Goal: Obtain resource: Obtain resource

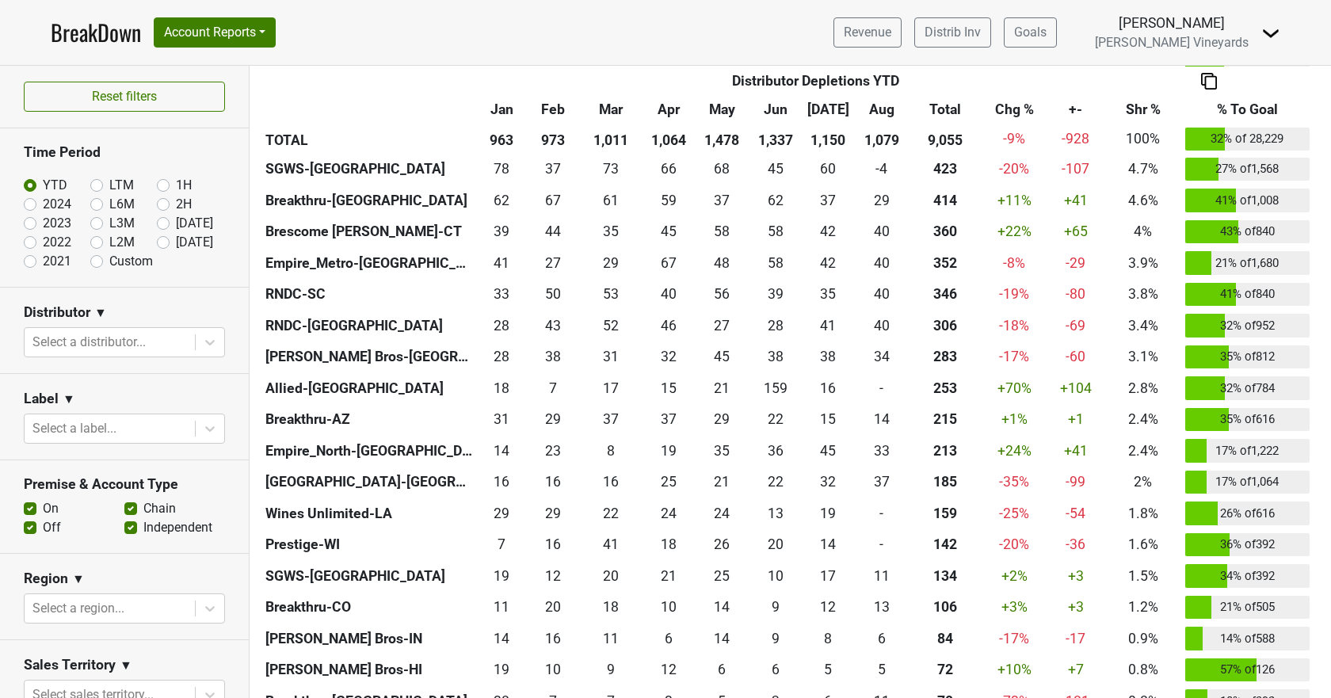
scroll to position [555, 0]
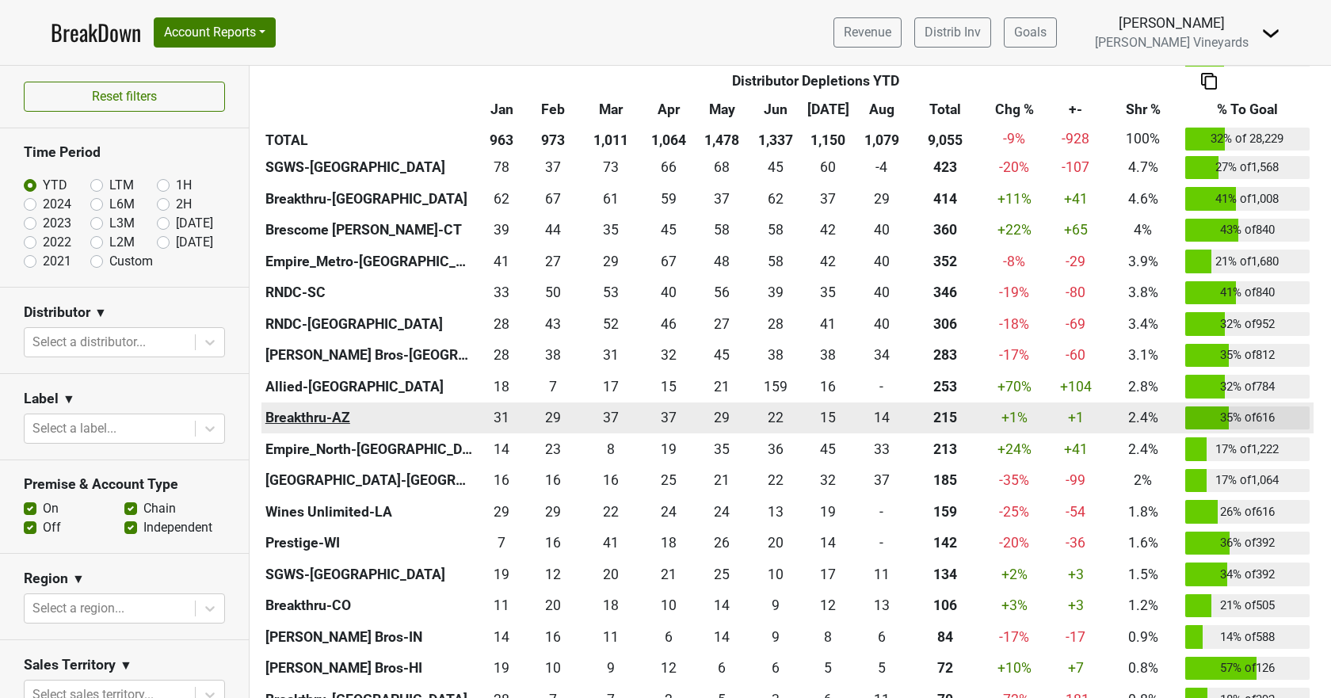
click at [315, 422] on th "Breakthru-AZ" at bounding box center [368, 419] width 215 height 32
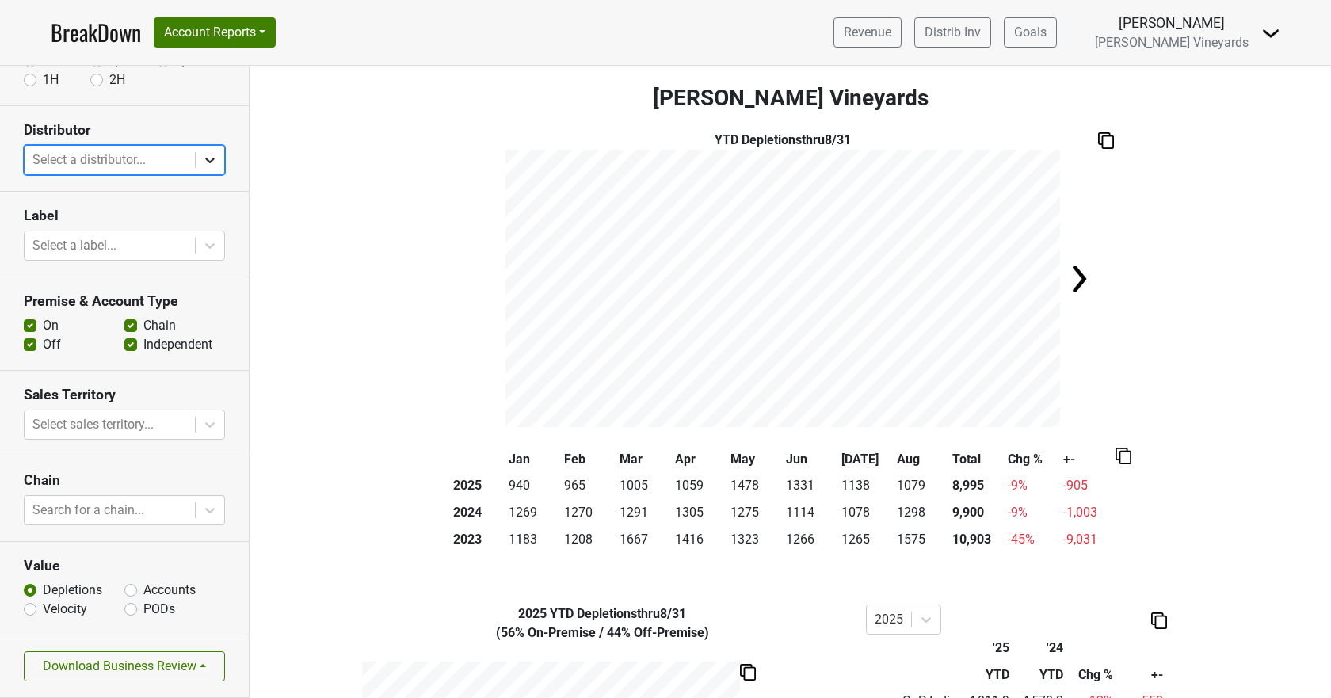
click at [202, 166] on icon at bounding box center [210, 160] width 16 height 16
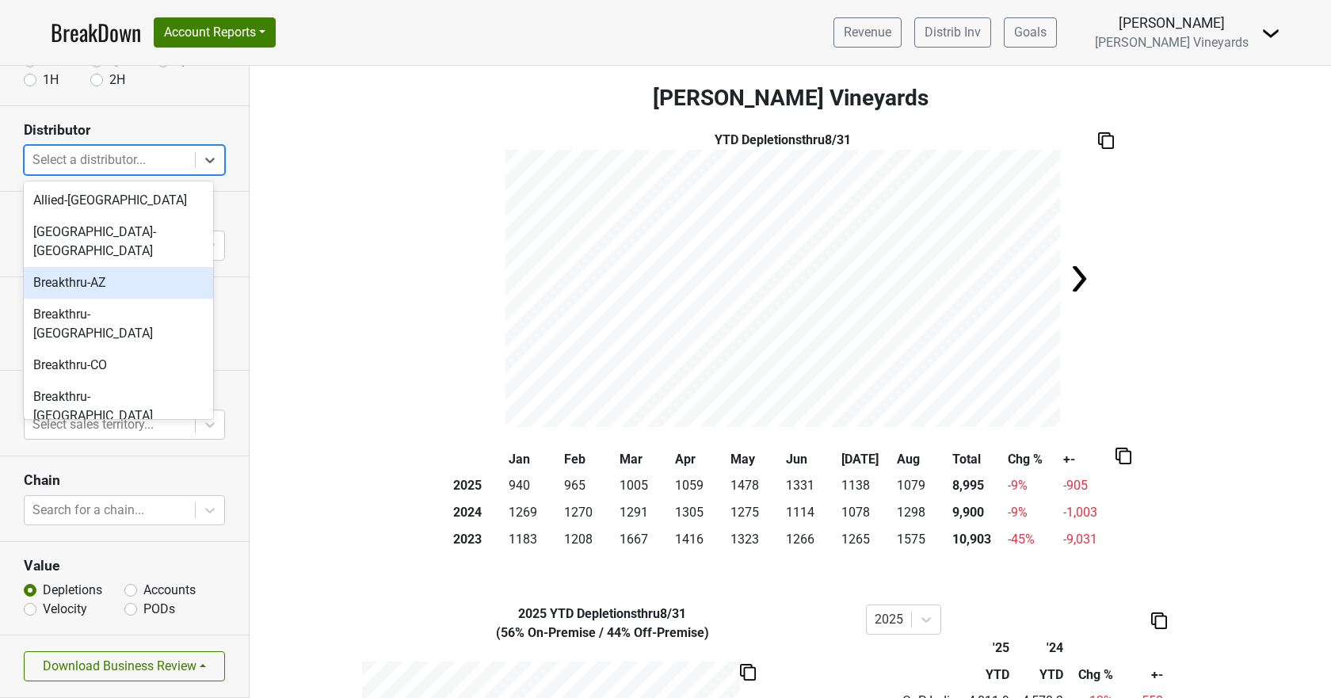
click at [137, 270] on div "Breakthru-AZ" at bounding box center [118, 283] width 189 height 32
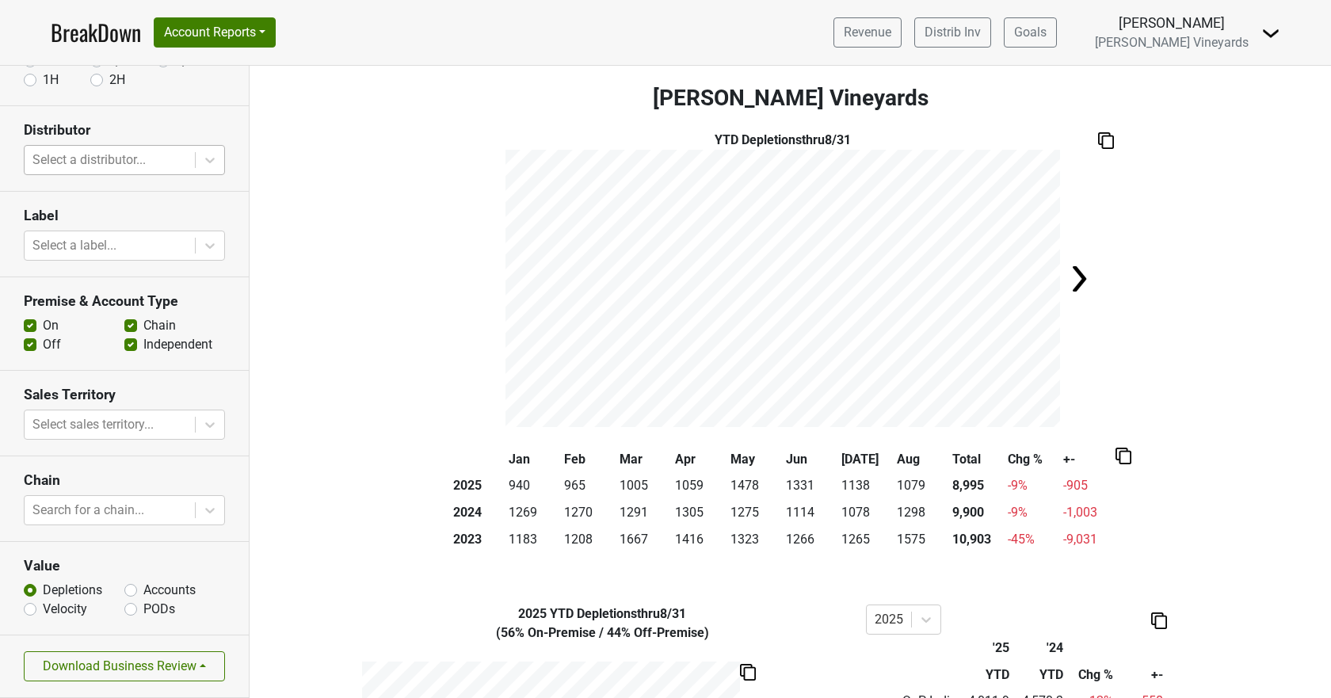
click at [106, 39] on link "BreakDown" at bounding box center [96, 32] width 90 height 33
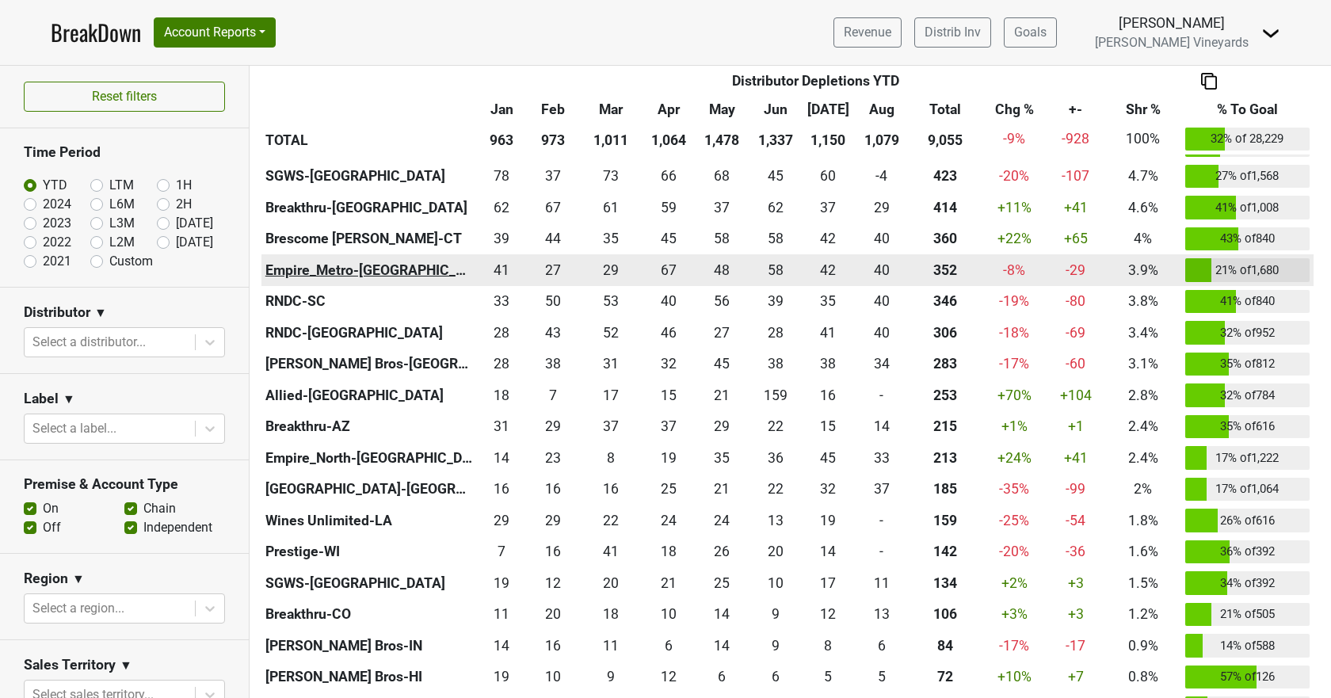
scroll to position [555, 0]
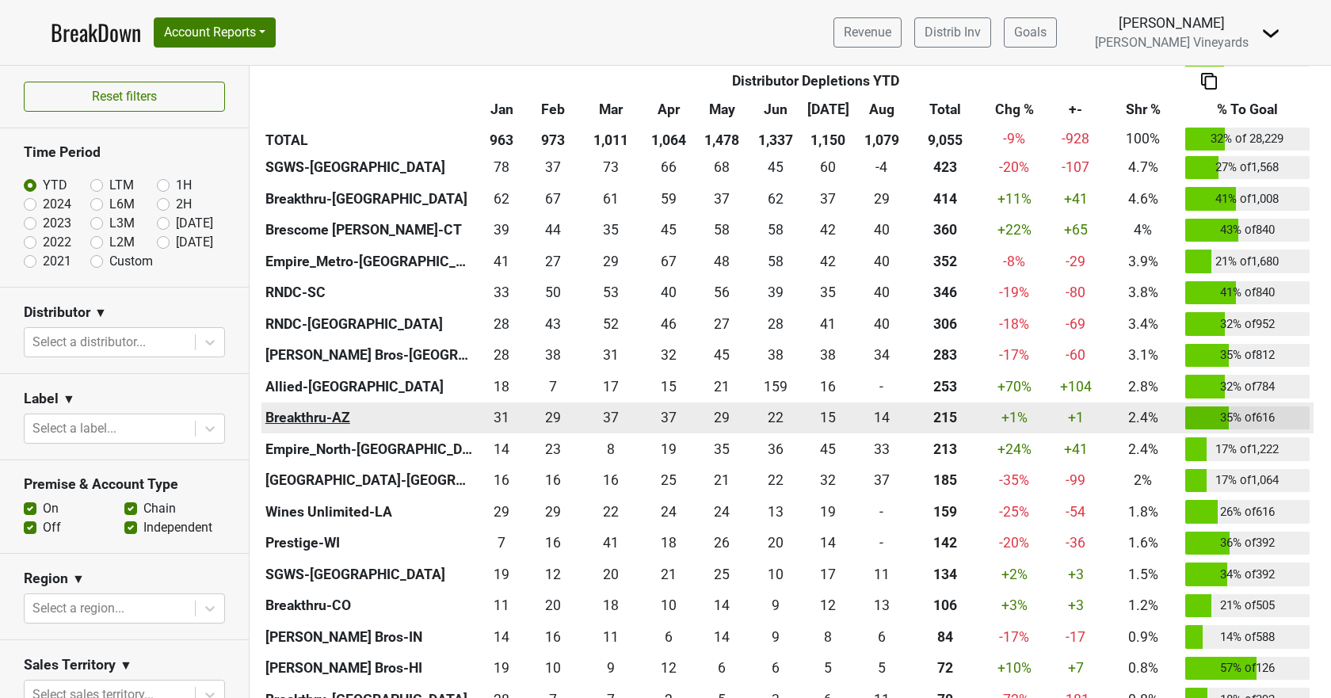
click at [302, 419] on th "Breakthru-AZ" at bounding box center [368, 419] width 215 height 32
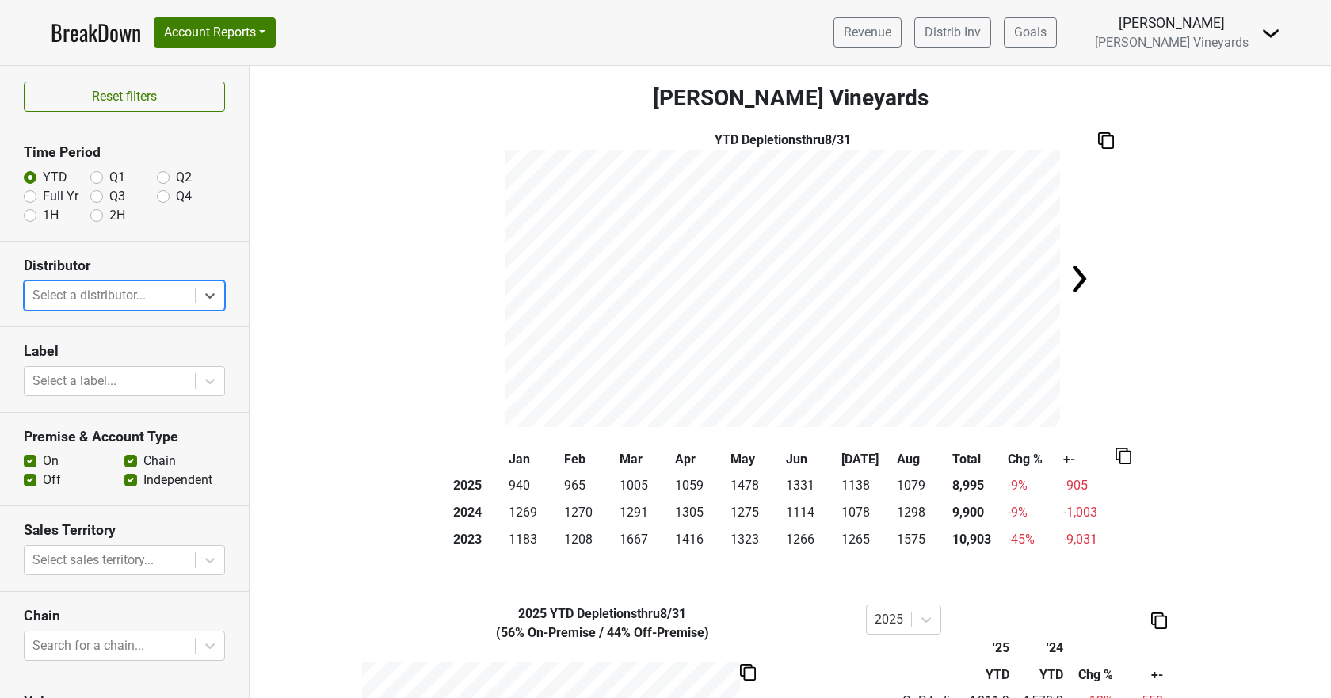
click at [92, 16] on link "BreakDown" at bounding box center [96, 32] width 90 height 33
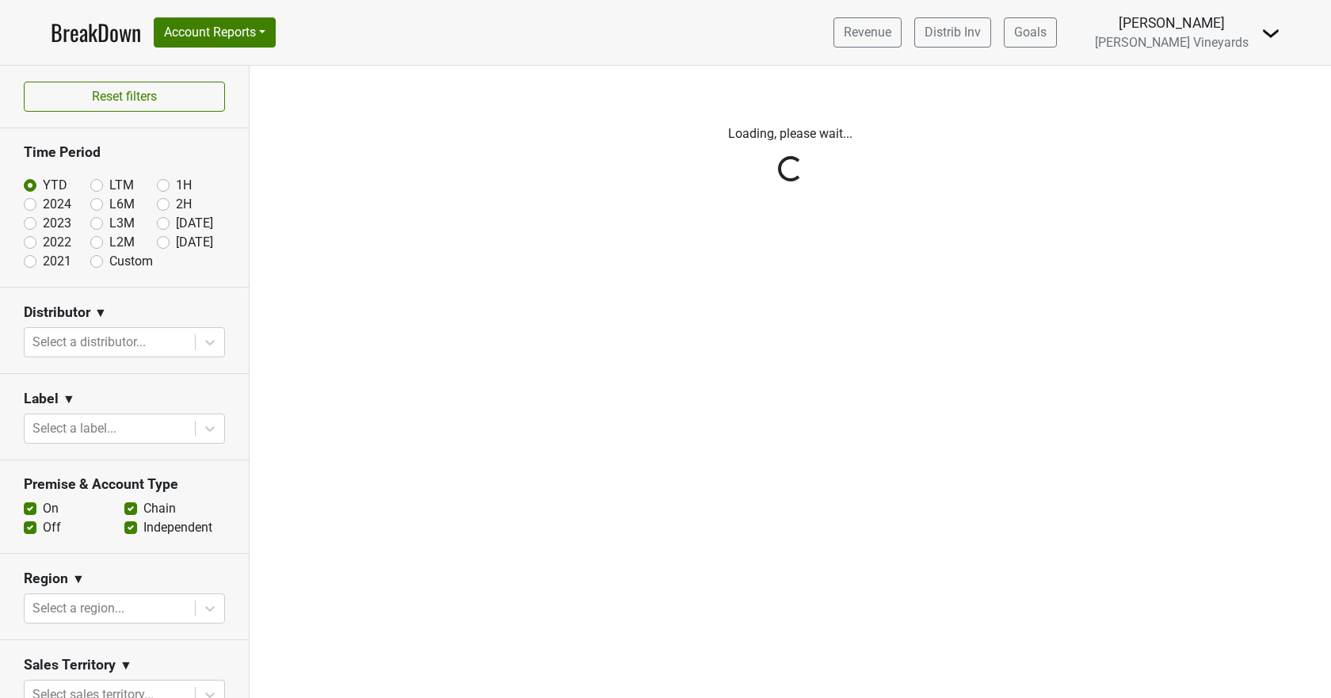
click at [92, 25] on link "BreakDown" at bounding box center [96, 32] width 90 height 33
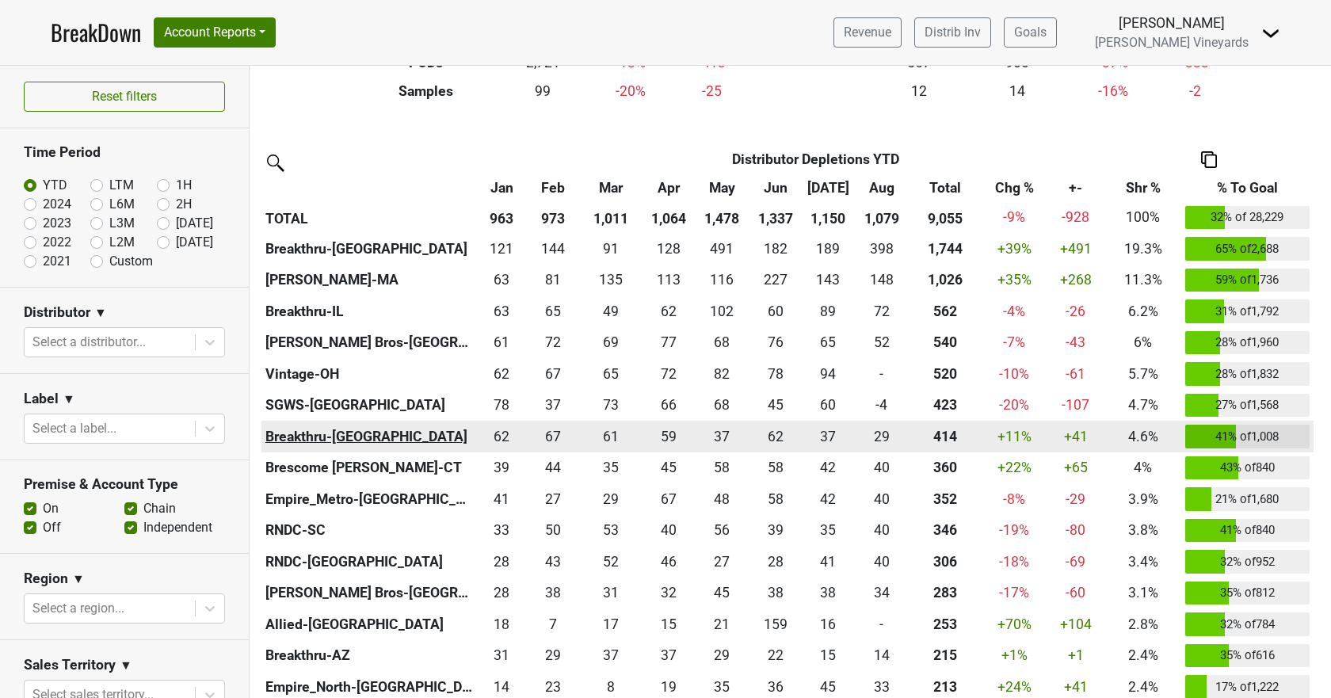
scroll to position [555, 0]
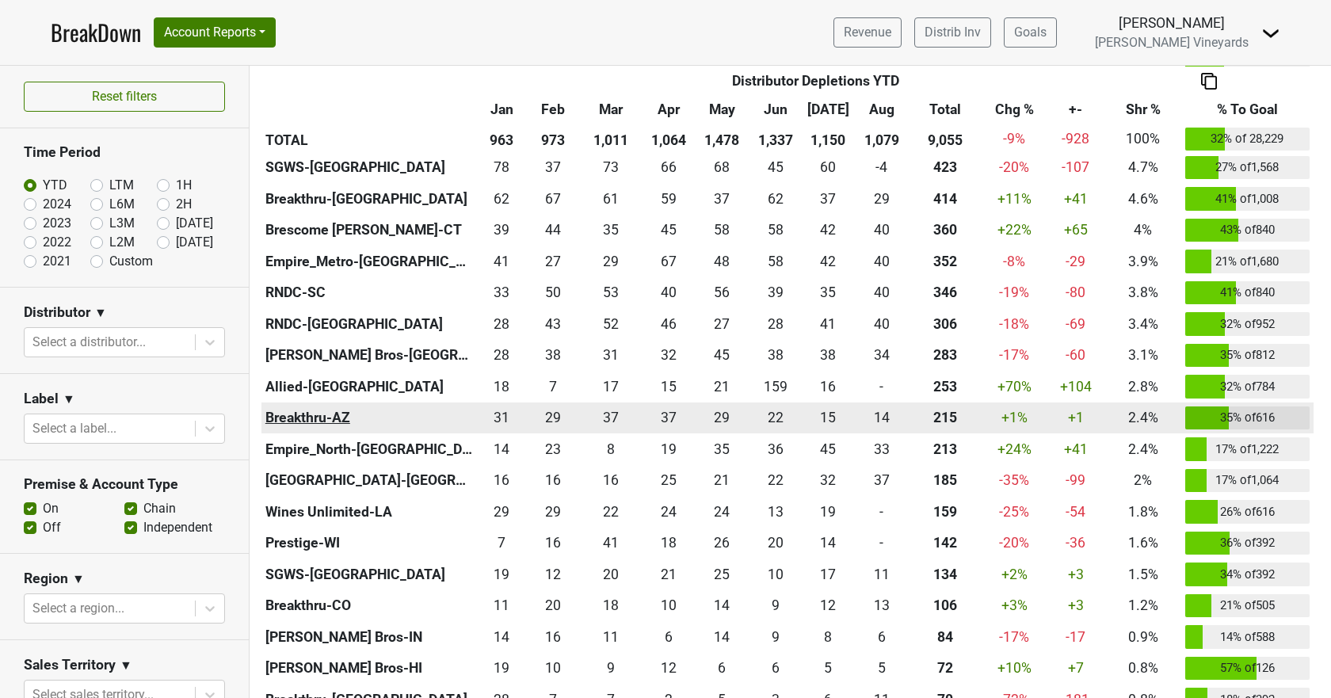
click at [276, 422] on th "Breakthru-AZ" at bounding box center [368, 419] width 215 height 32
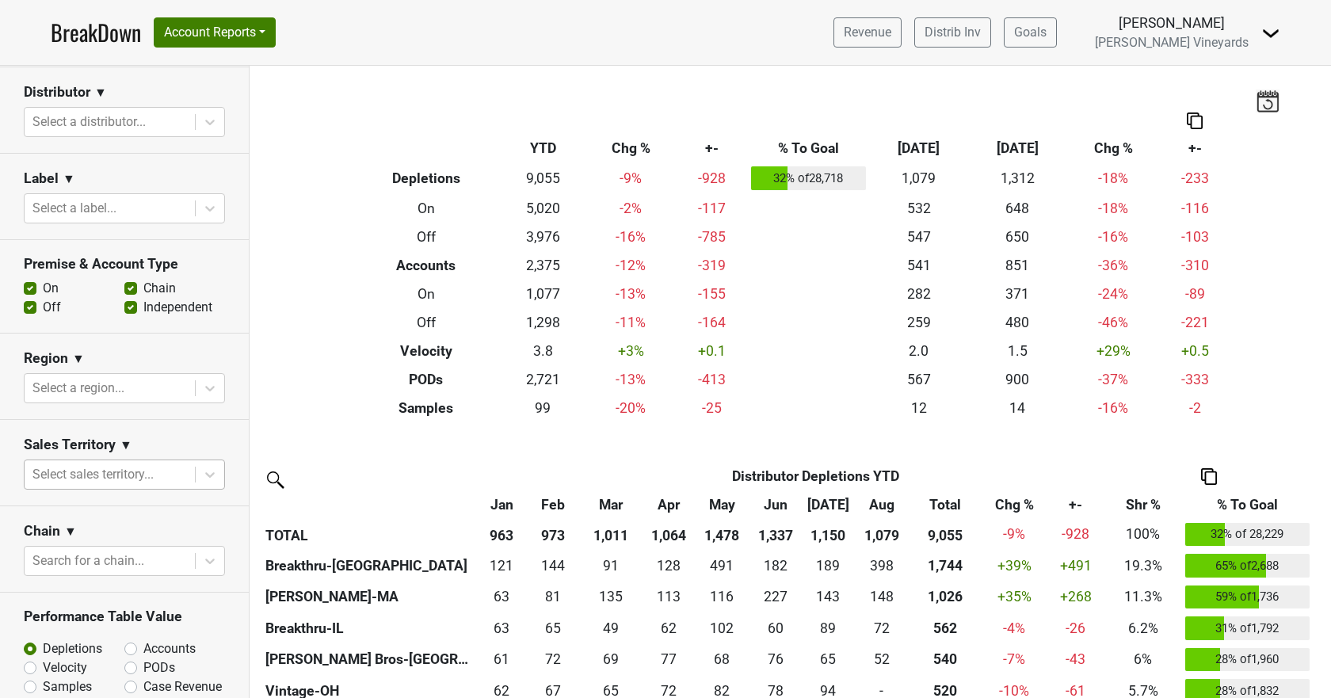
scroll to position [458, 0]
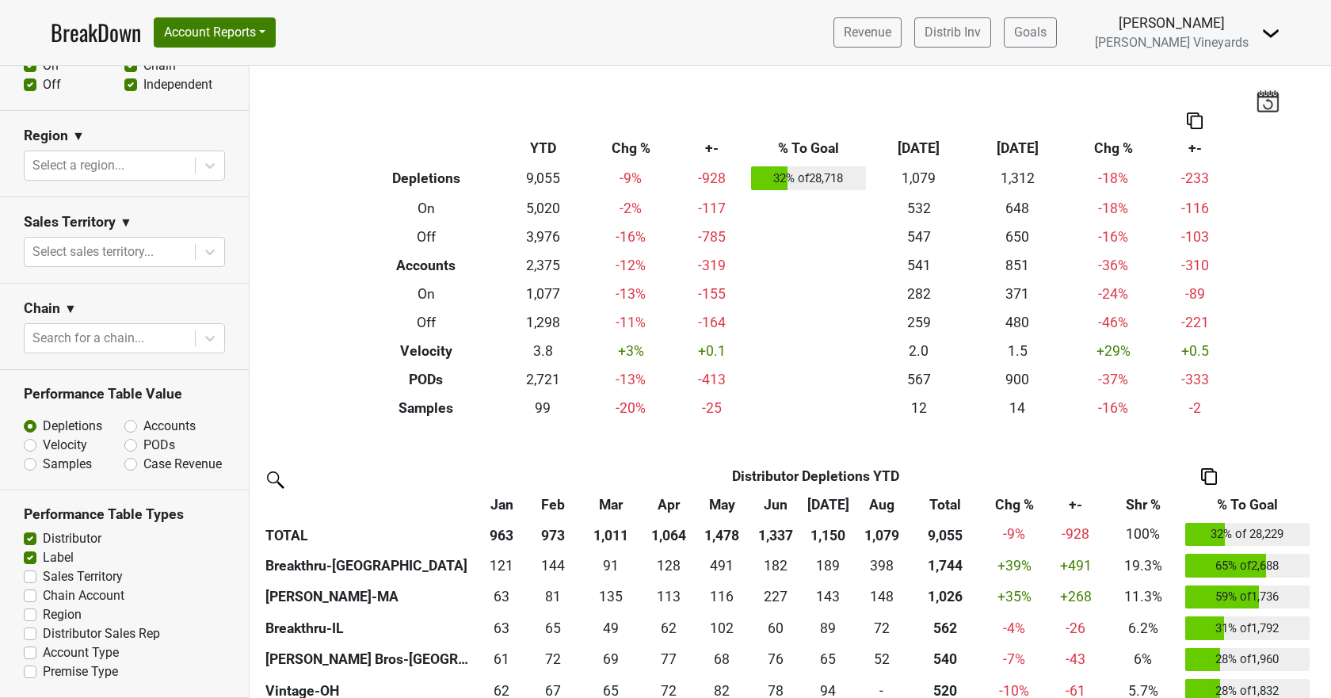
click at [84, 26] on link "BreakDown" at bounding box center [96, 32] width 90 height 33
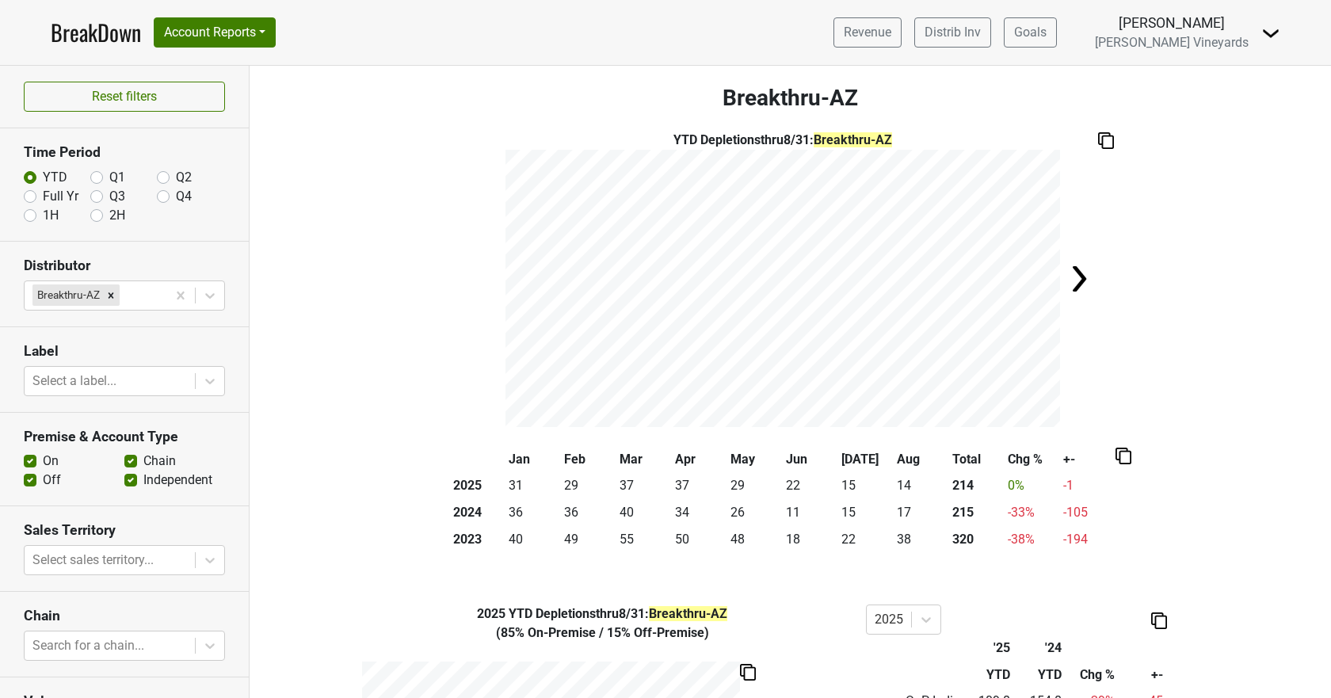
click at [104, 30] on link "BreakDown" at bounding box center [96, 32] width 90 height 33
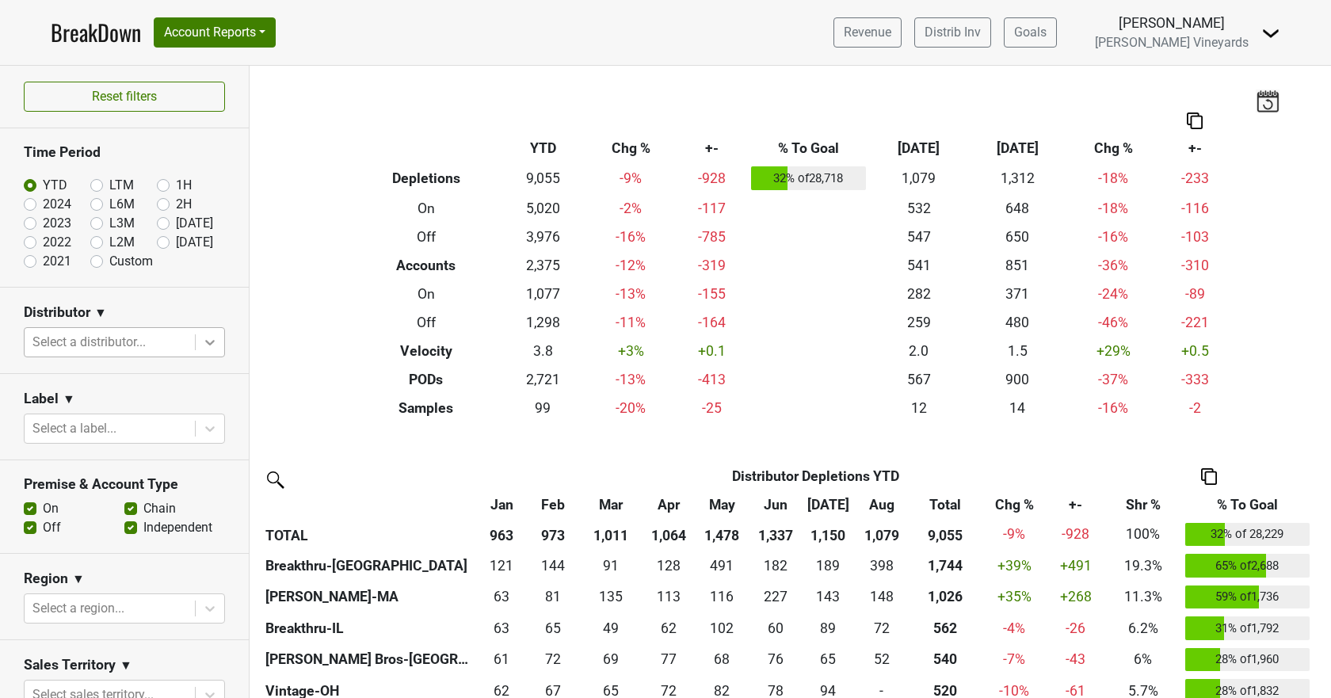
click at [202, 342] on icon at bounding box center [210, 342] width 16 height 16
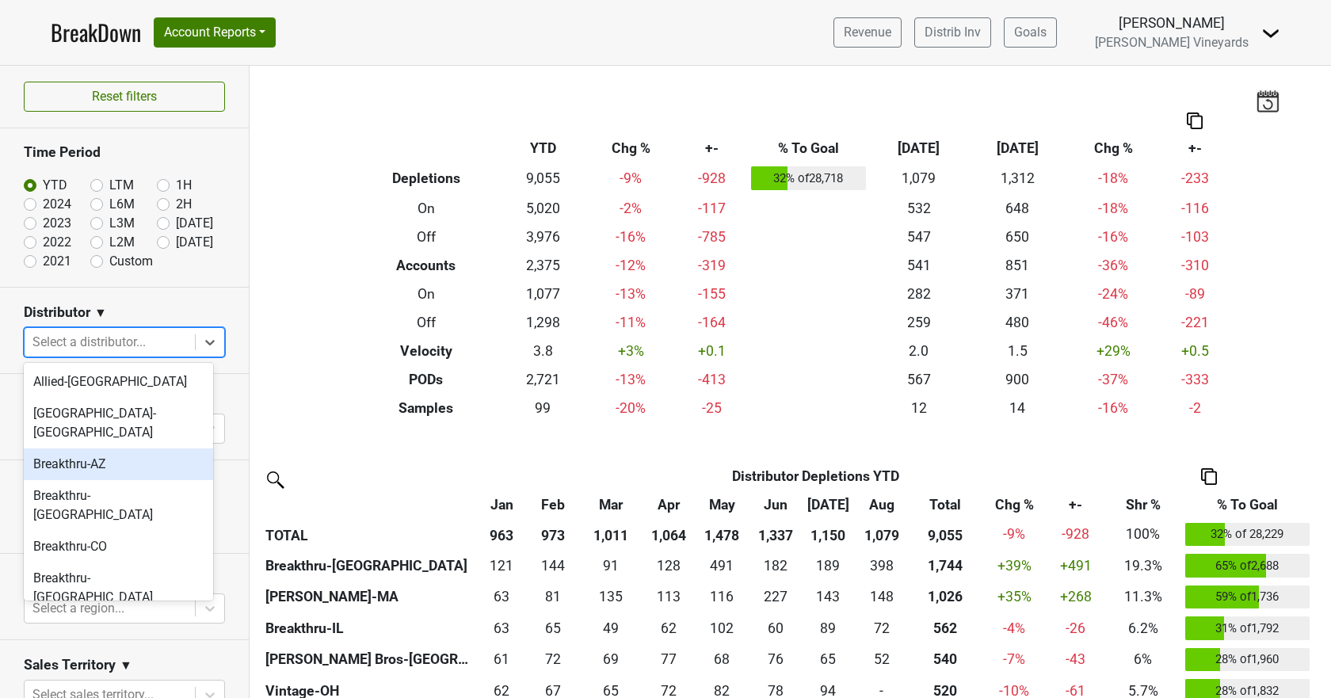
click at [166, 448] on div "Breakthru-AZ" at bounding box center [118, 464] width 189 height 32
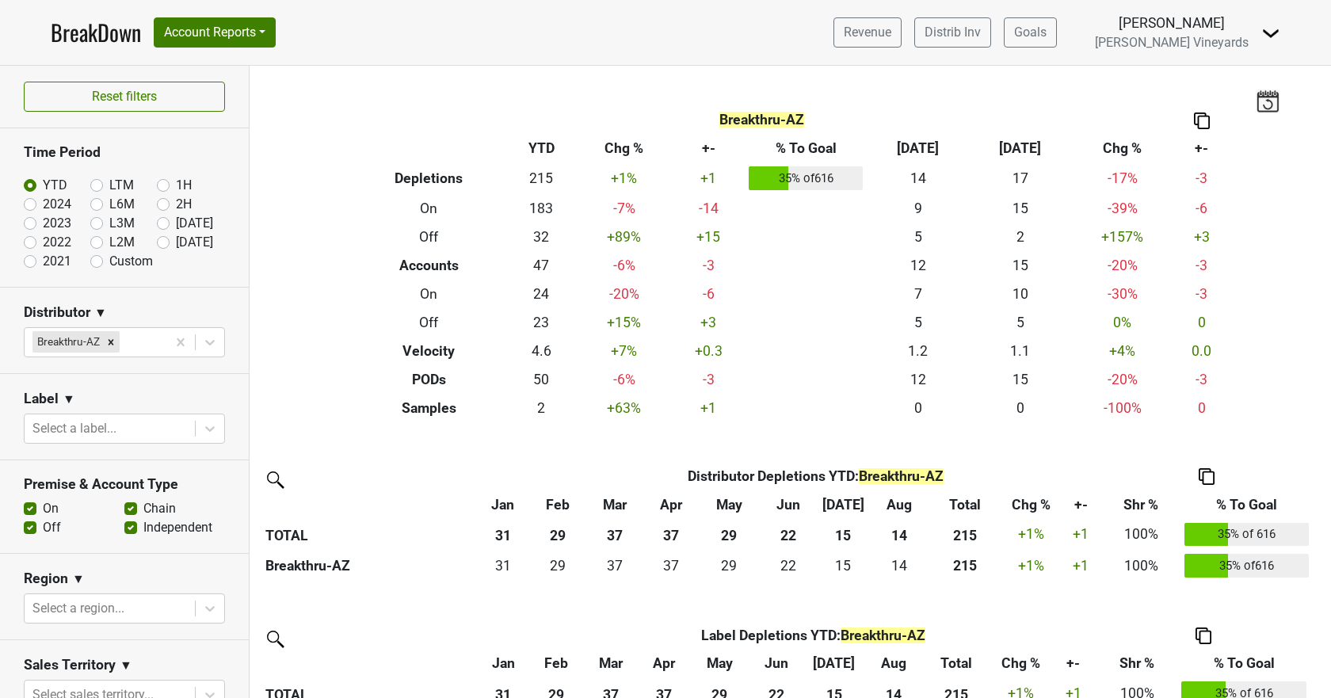
click at [1200, 122] on img at bounding box center [1202, 121] width 16 height 17
click at [1178, 74] on div "Copy as Image" at bounding box center [1197, 68] width 79 height 23
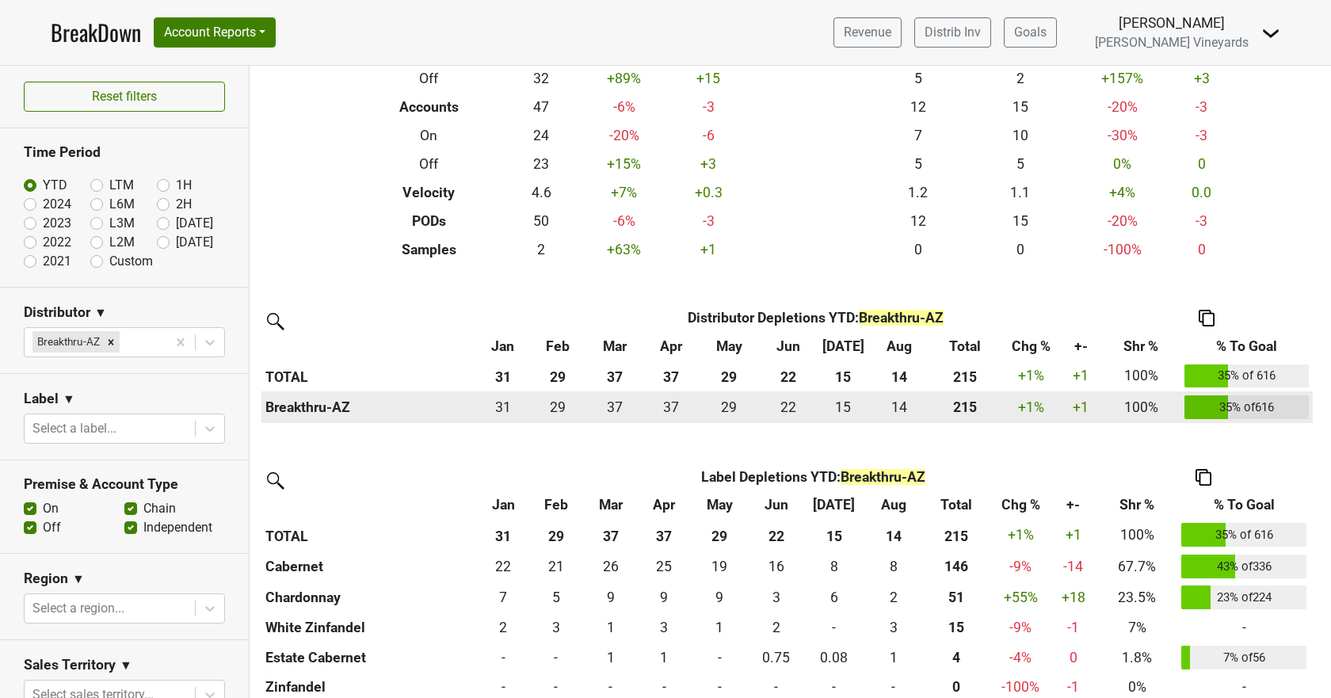
scroll to position [174, 0]
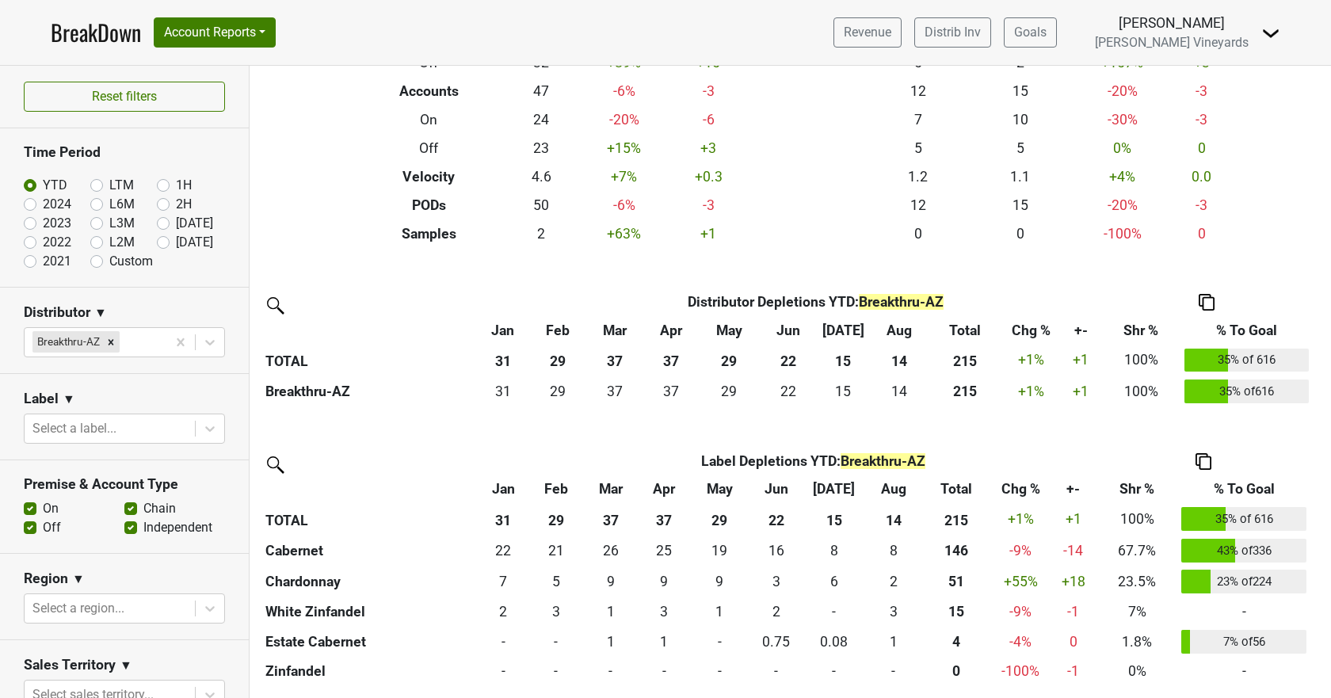
click at [1211, 299] on img at bounding box center [1207, 302] width 16 height 17
click at [1200, 232] on div "Copy as Image" at bounding box center [1206, 227] width 81 height 23
click at [1208, 297] on img at bounding box center [1207, 302] width 16 height 17
click at [1193, 224] on div "Copy as Image" at bounding box center [1206, 227] width 81 height 23
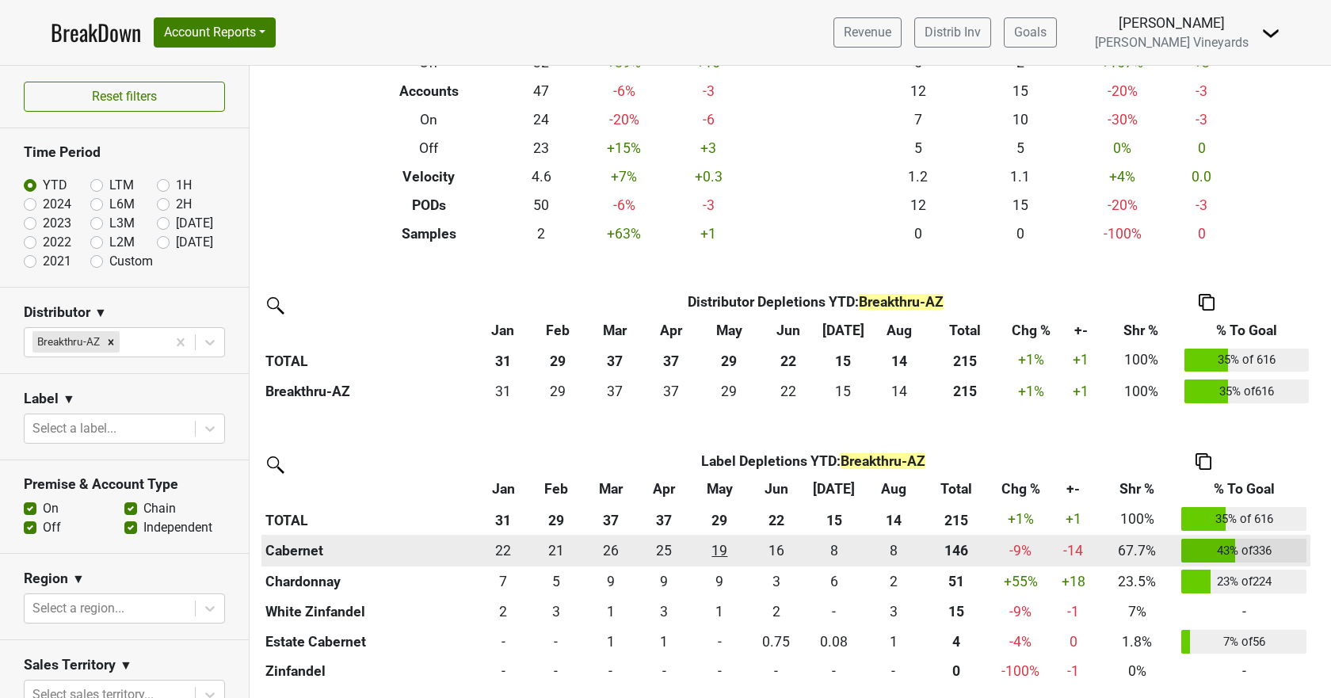
scroll to position [0, 0]
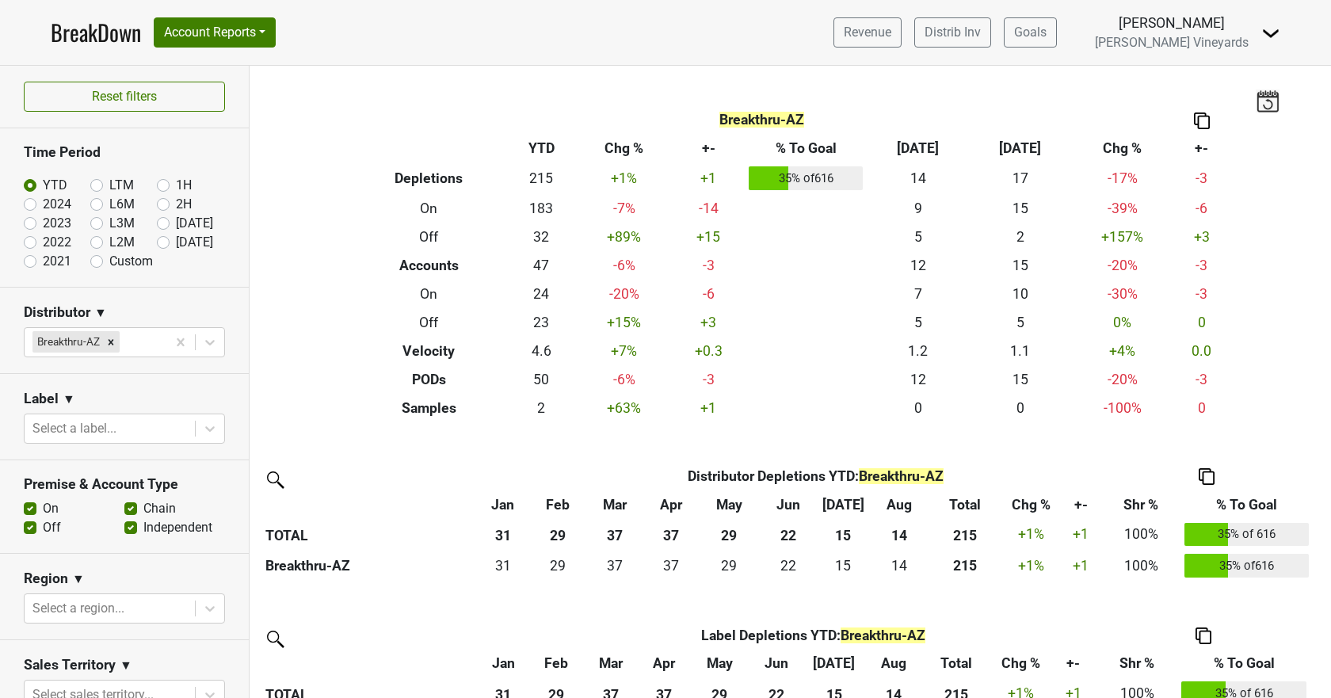
click at [89, 33] on link "BreakDown" at bounding box center [96, 32] width 90 height 33
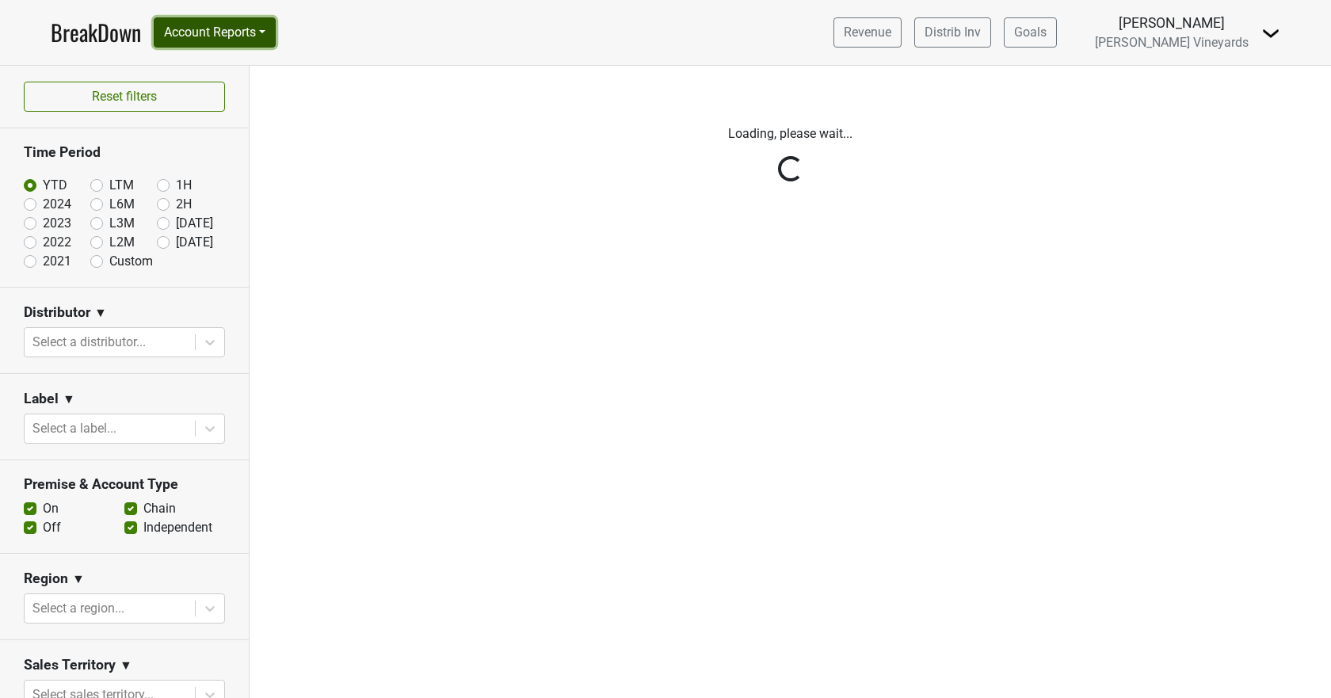
click at [190, 32] on button "Account Reports" at bounding box center [215, 32] width 122 height 30
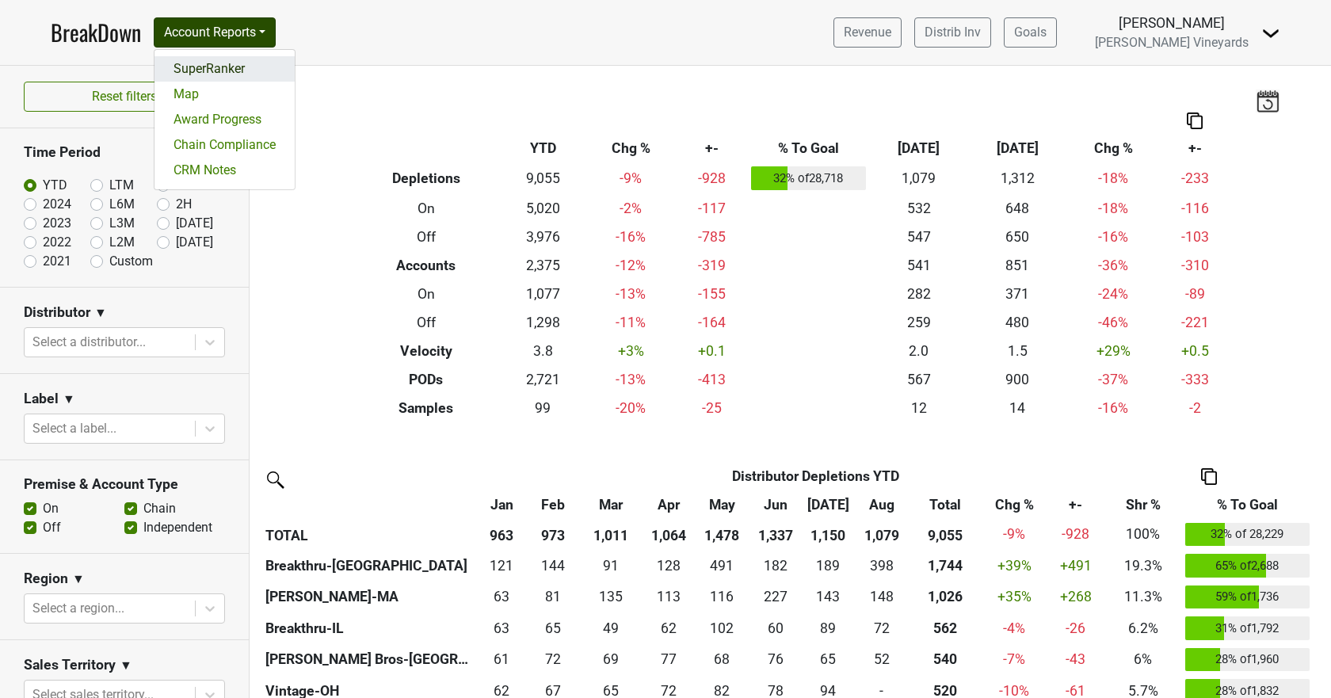
click at [193, 67] on link "SuperRanker" at bounding box center [225, 68] width 140 height 25
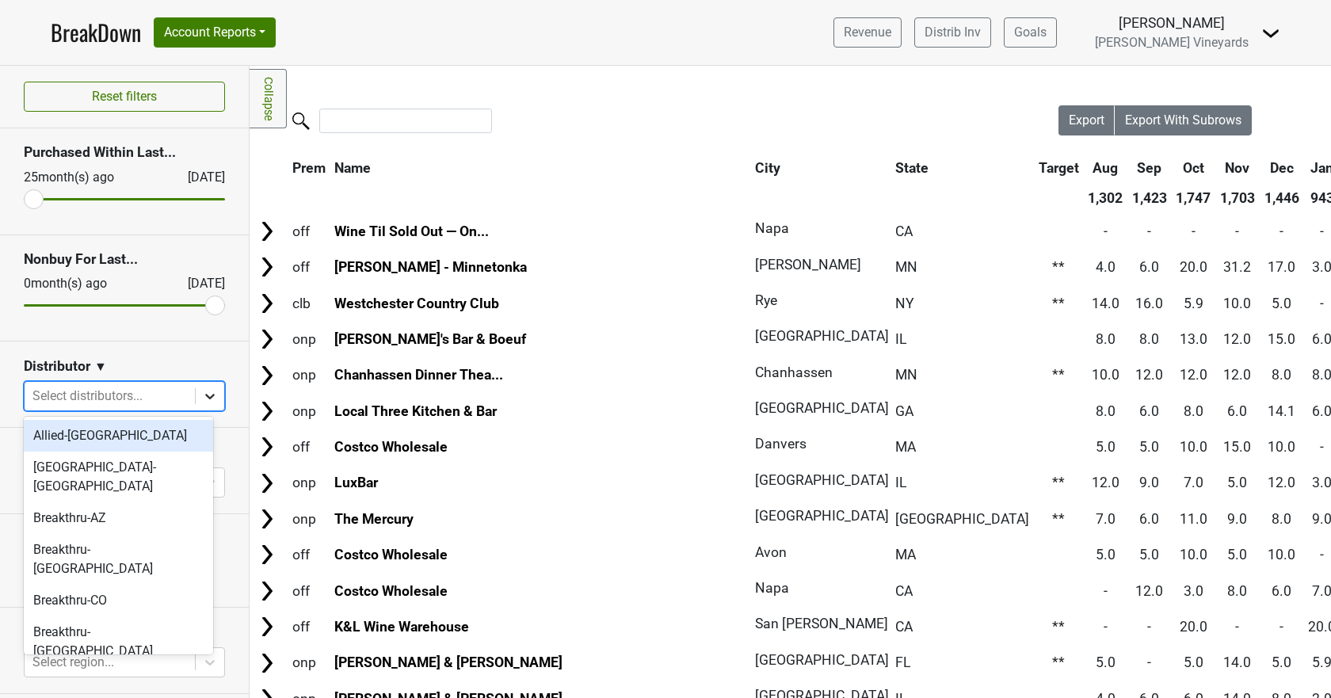
click at [202, 394] on icon at bounding box center [210, 396] width 16 height 16
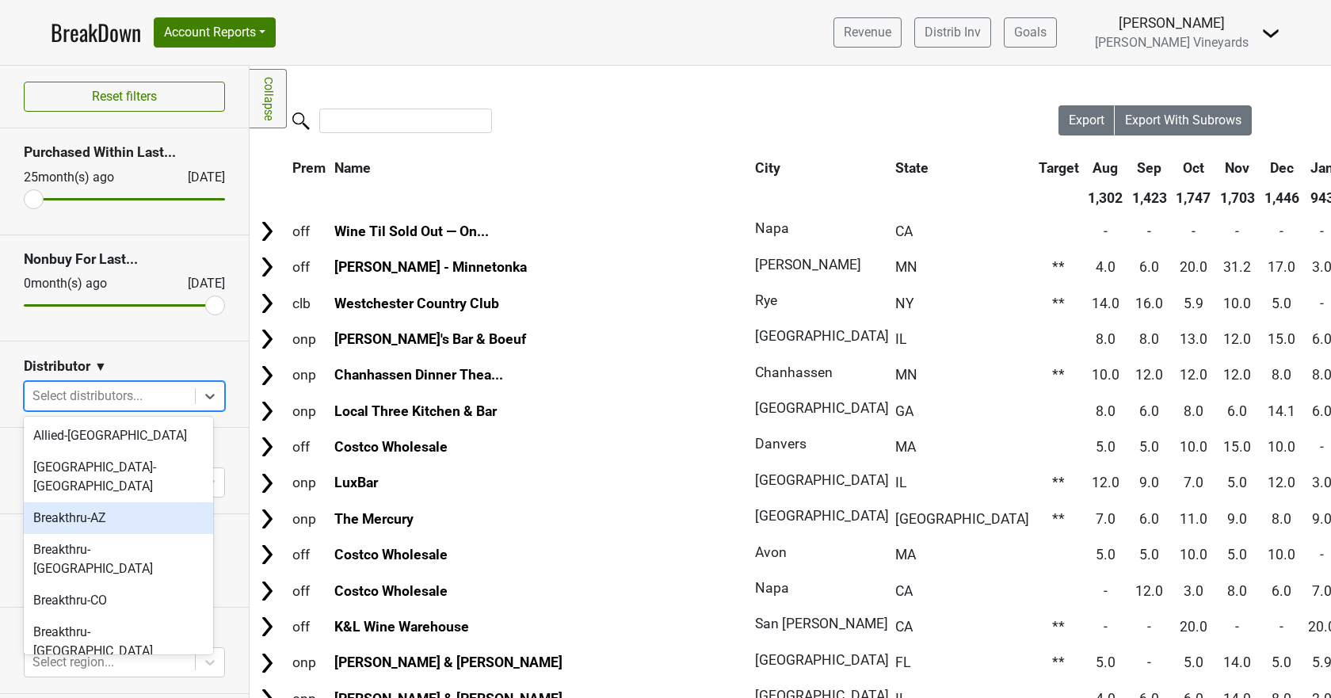
click at [138, 502] on div "Breakthru-AZ" at bounding box center [118, 518] width 189 height 32
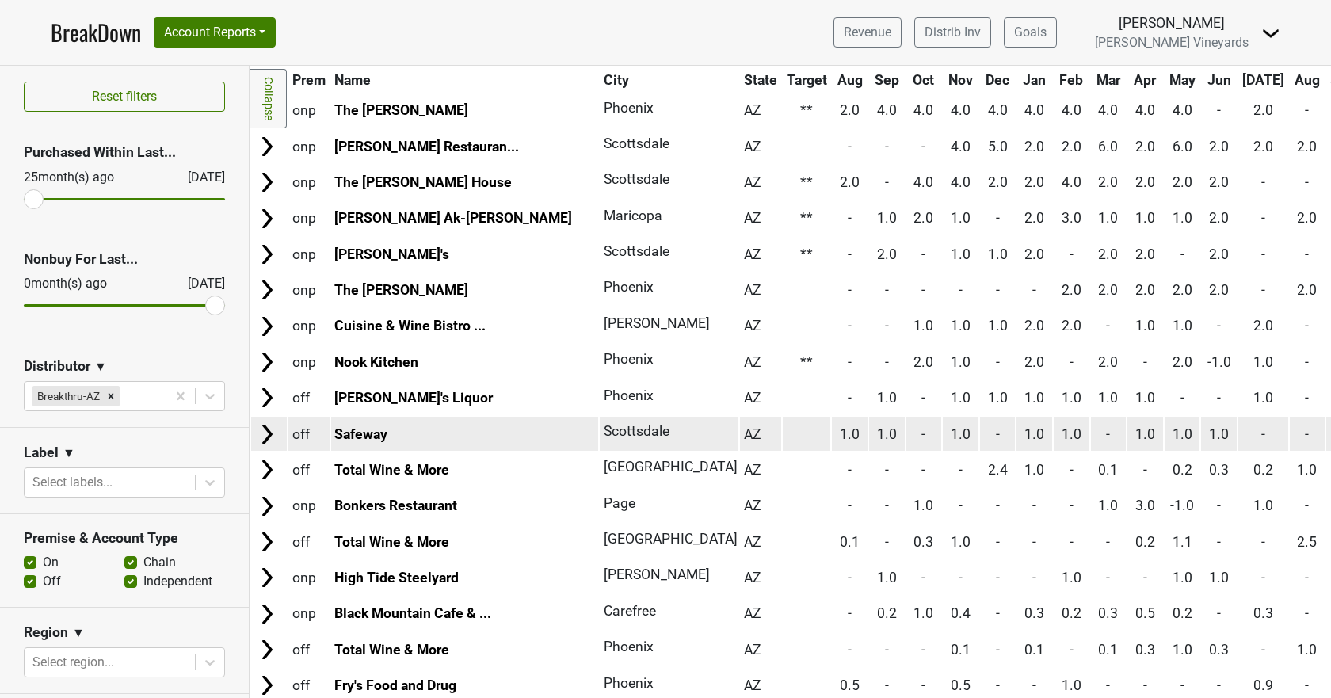
scroll to position [158, 0]
click at [368, 431] on link "Safeway" at bounding box center [360, 433] width 53 height 16
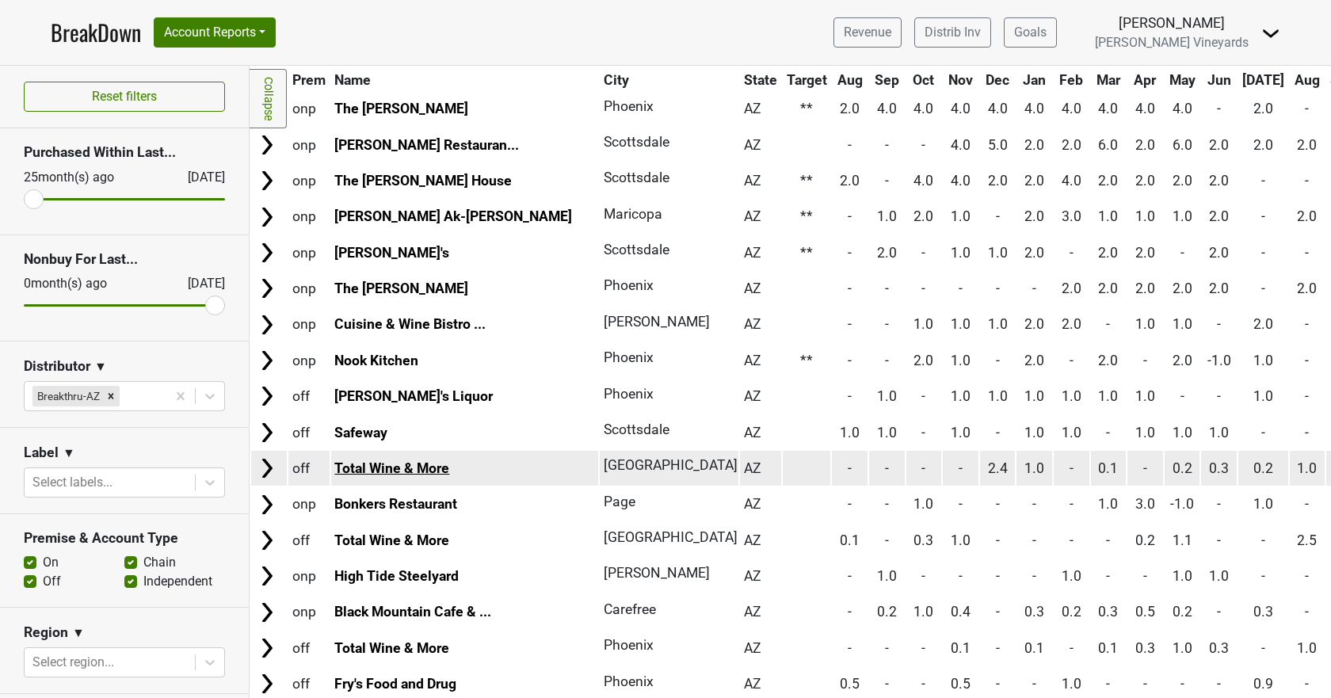
click at [379, 470] on link "Total Wine & More" at bounding box center [391, 468] width 115 height 16
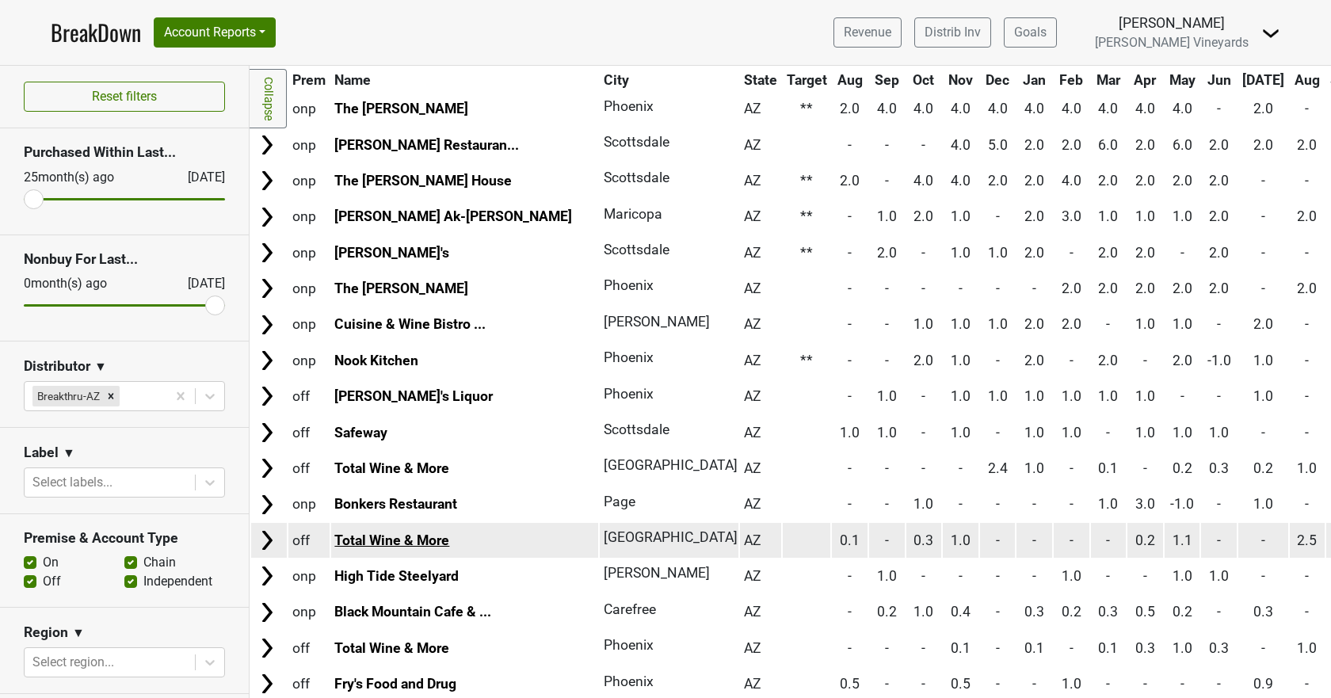
click at [376, 544] on link "Total Wine & More" at bounding box center [391, 540] width 115 height 16
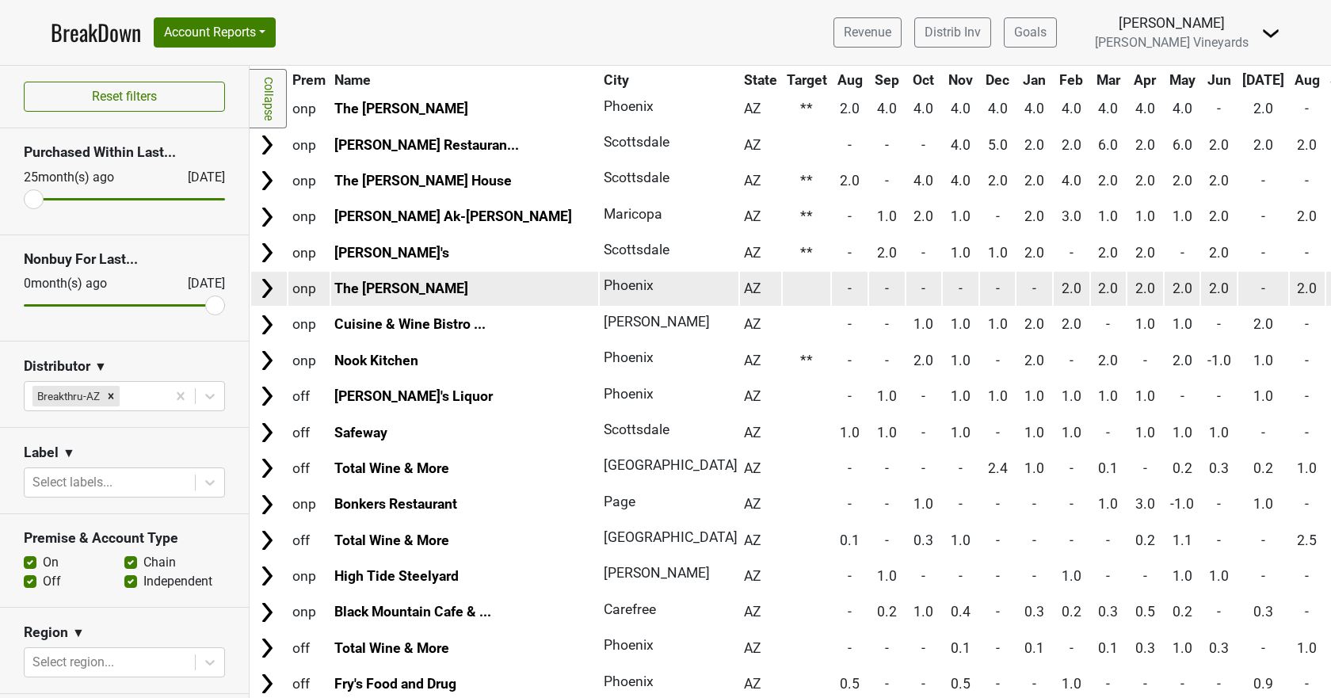
scroll to position [555, 0]
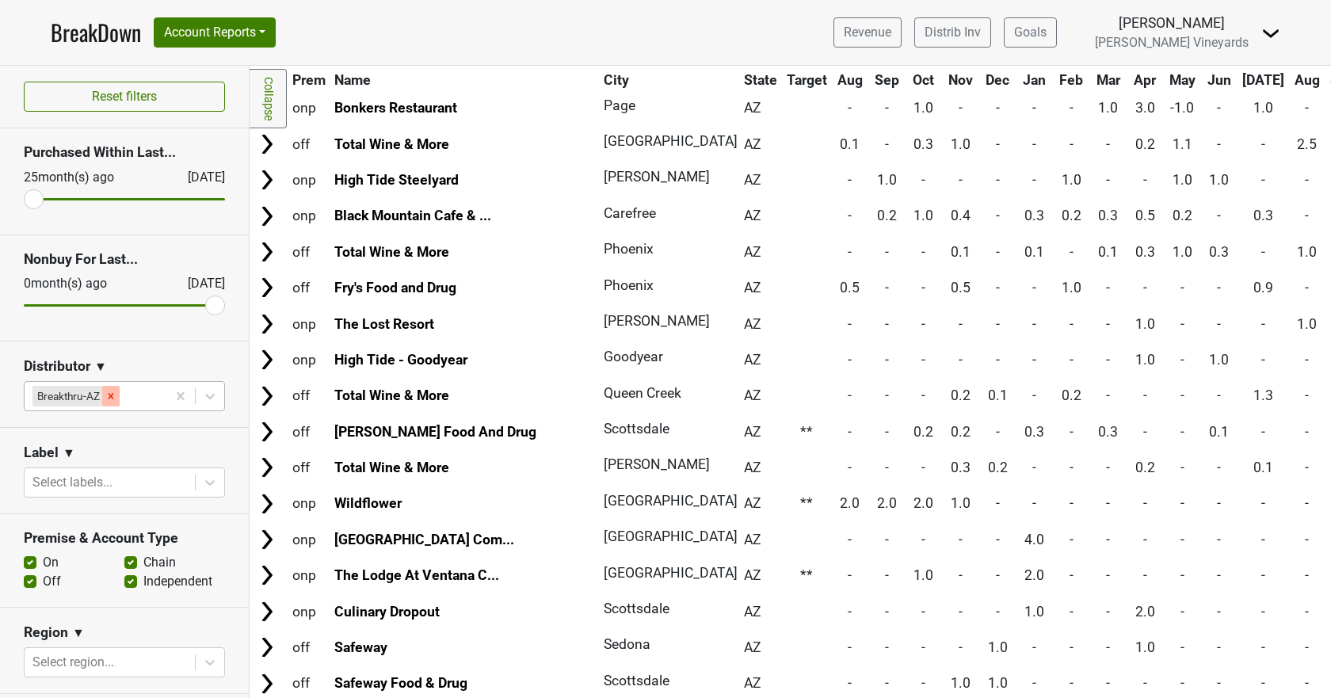
click at [109, 395] on icon "Remove Breakthru-AZ" at bounding box center [110, 396] width 11 height 11
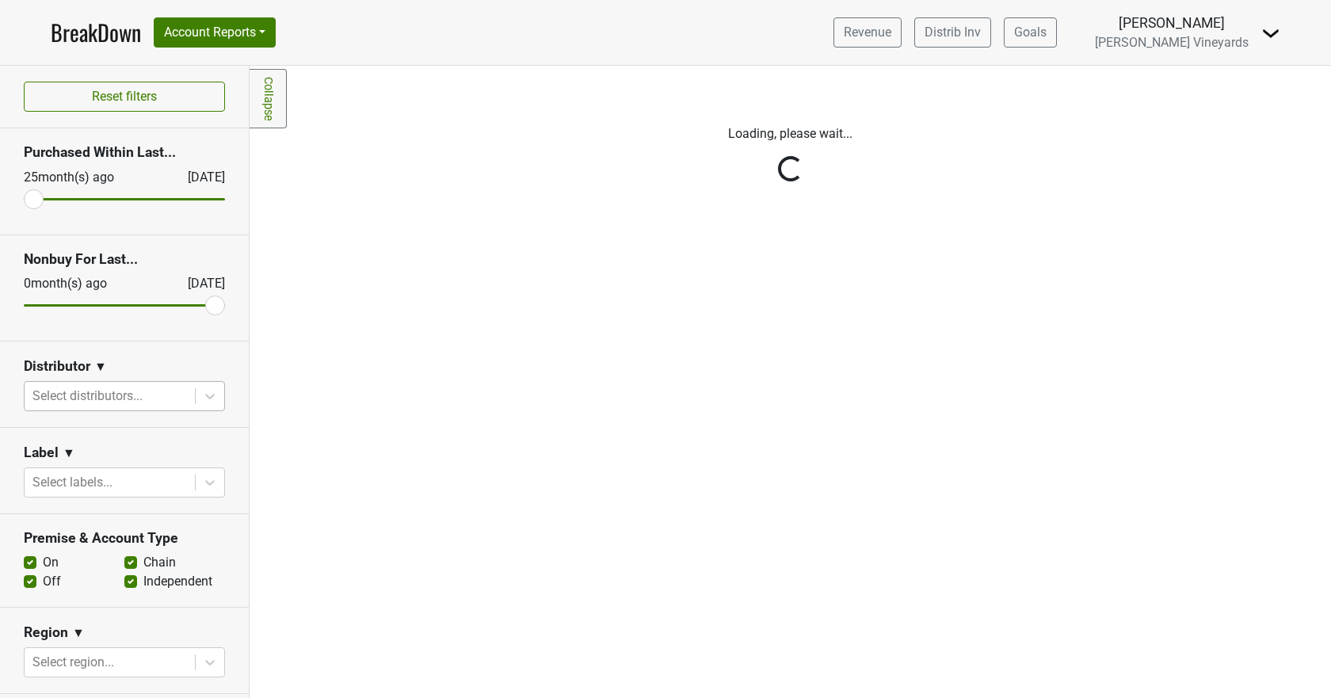
click at [200, 393] on div "Reset filters Purchased Within Last... 25 month(s) ago Sep '25 Nonbuy For Last.…" at bounding box center [125, 382] width 250 height 632
click at [202, 394] on div "Reset filters Purchased Within Last... 25 month(s) ago Sep '25 Nonbuy For Last.…" at bounding box center [125, 382] width 250 height 632
click at [101, 391] on div "Reset filters Purchased Within Last... 25 month(s) ago Sep '25 Nonbuy For Last.…" at bounding box center [125, 382] width 250 height 632
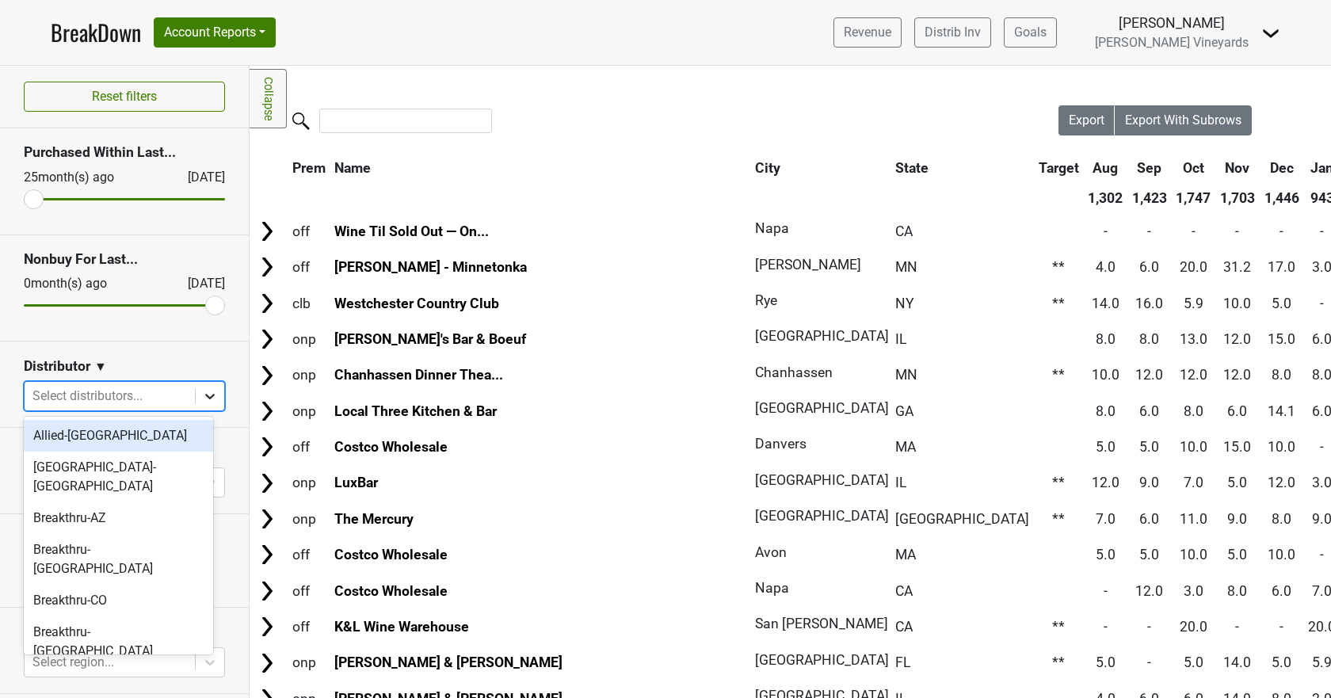
click at [208, 396] on div at bounding box center [210, 396] width 29 height 29
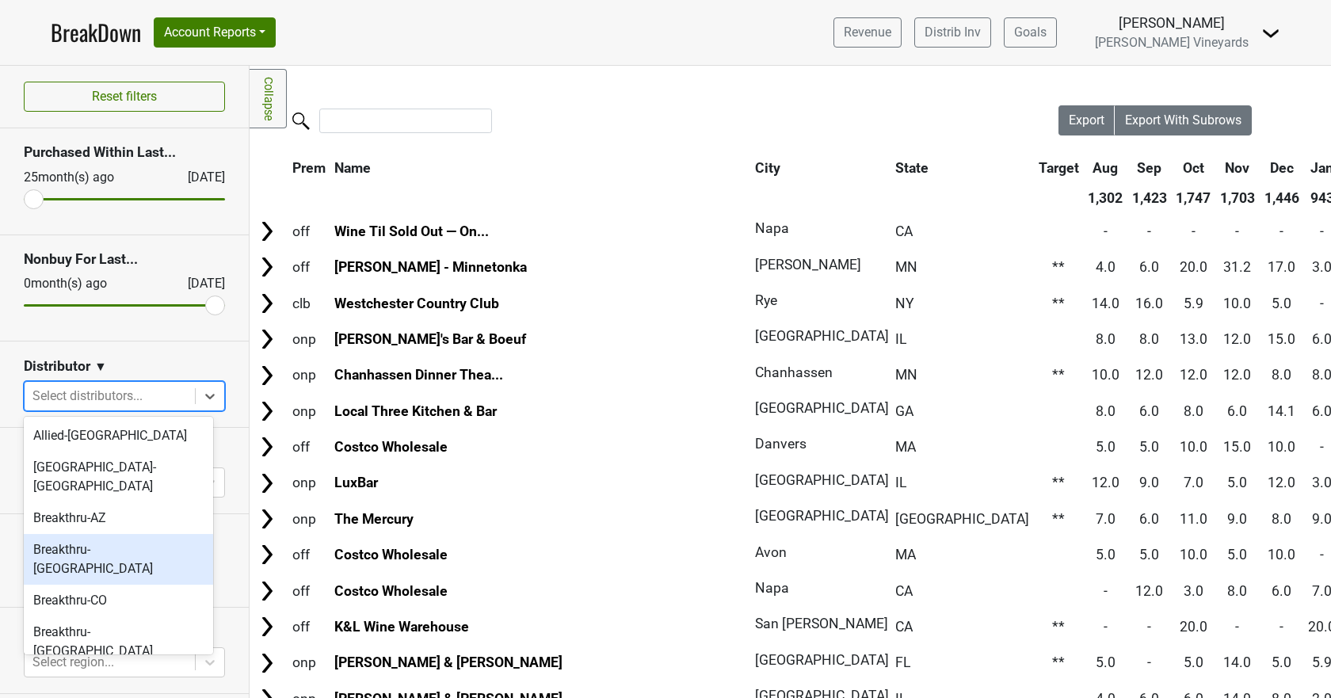
click at [122, 534] on div "Breakthru-CA" at bounding box center [118, 559] width 189 height 51
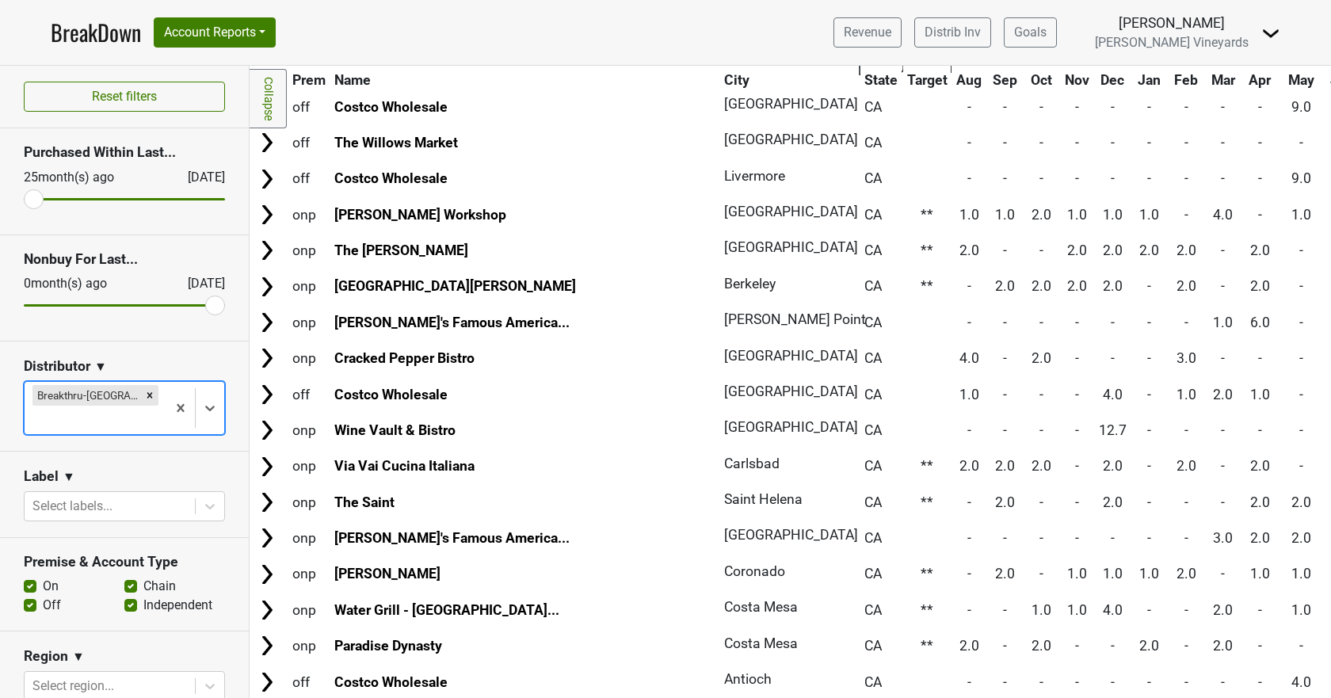
scroll to position [1664, 0]
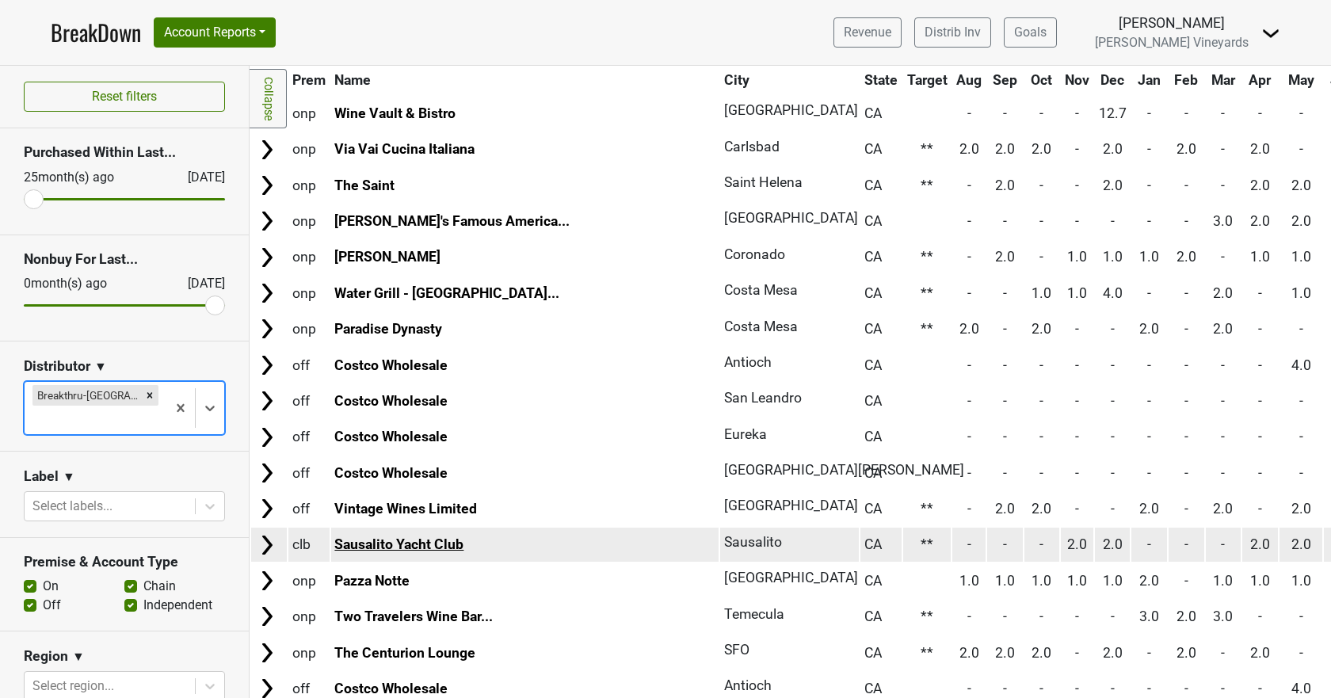
click at [426, 541] on link "Sausalito Yacht Club" at bounding box center [398, 544] width 129 height 16
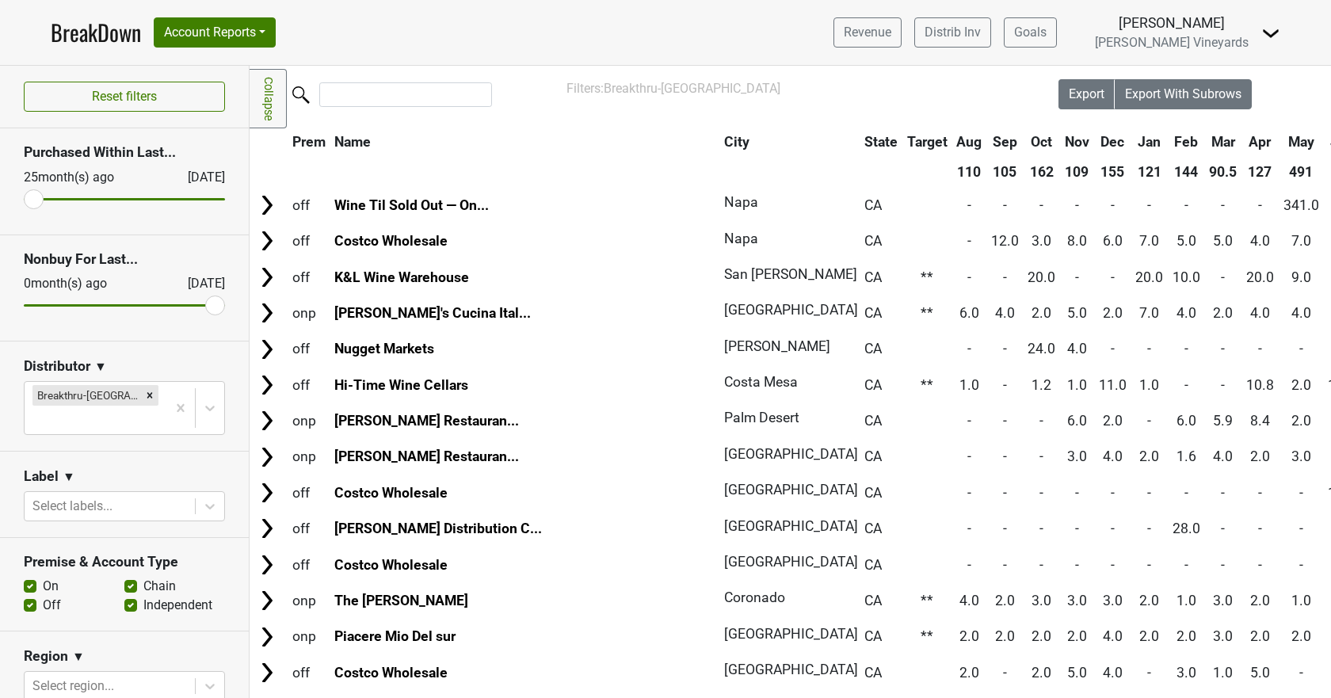
scroll to position [0, 0]
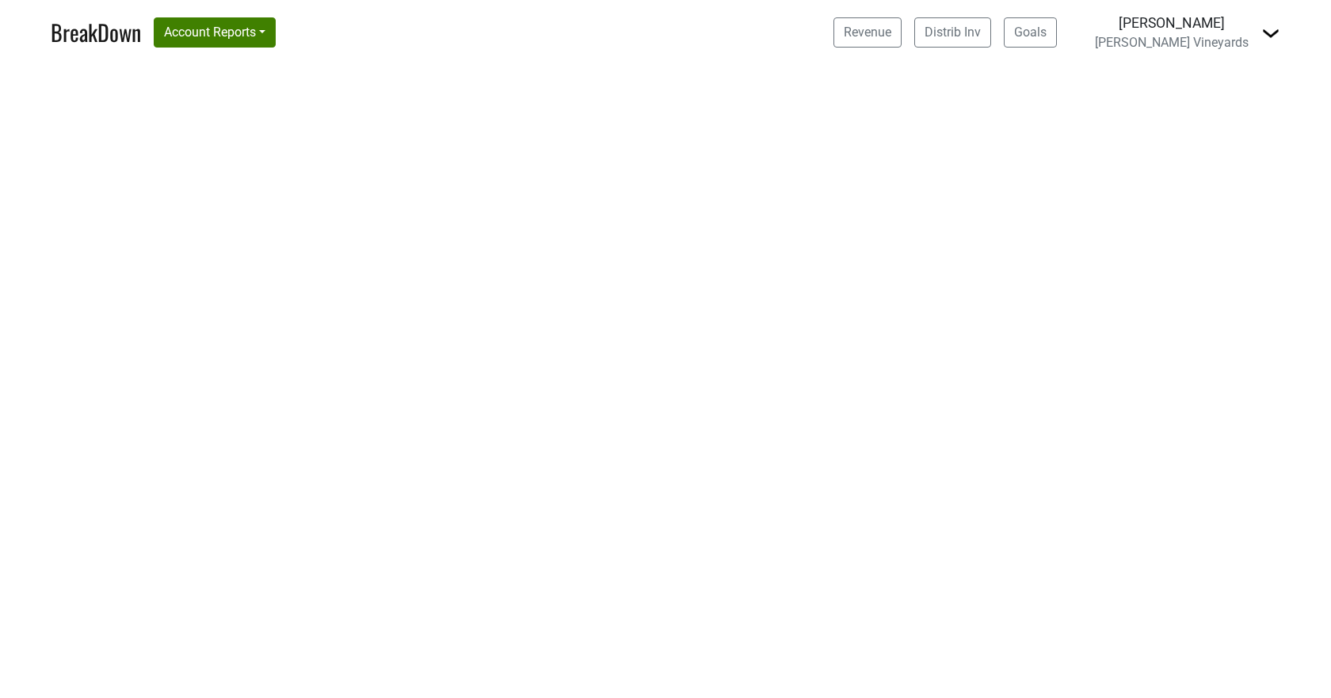
select select "CA"
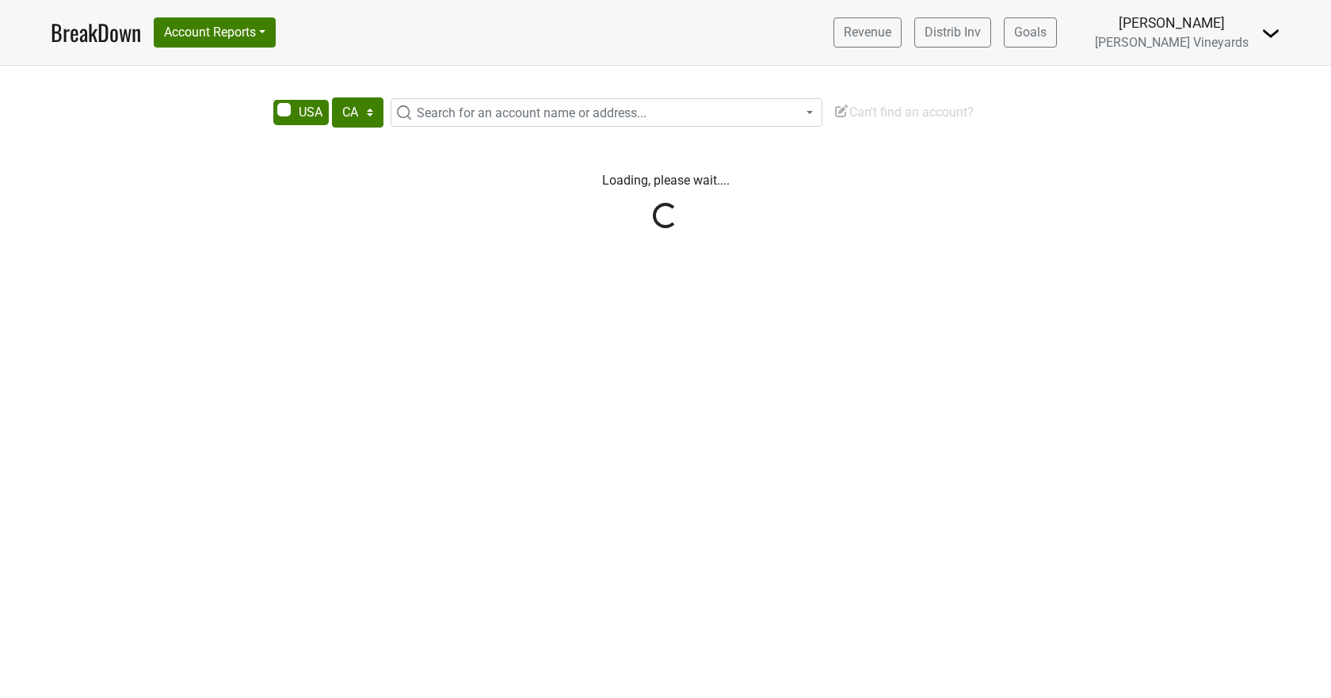
select select "CA"
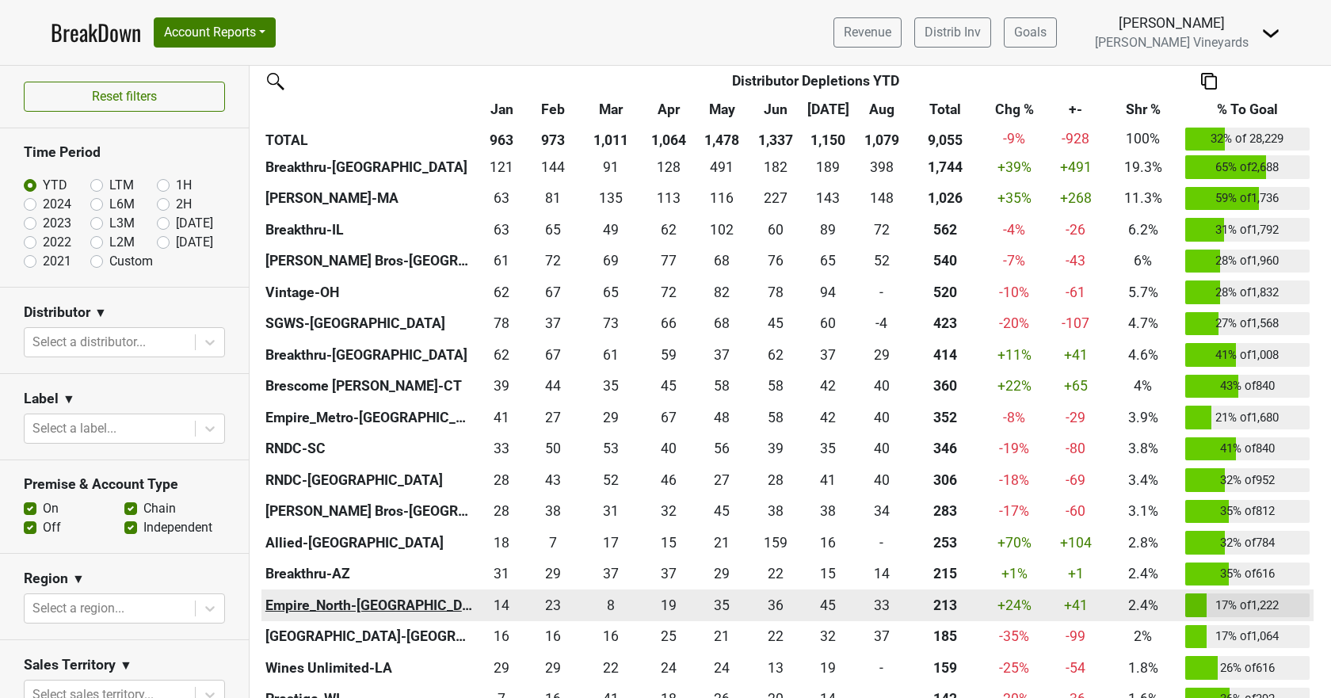
scroll to position [475, 0]
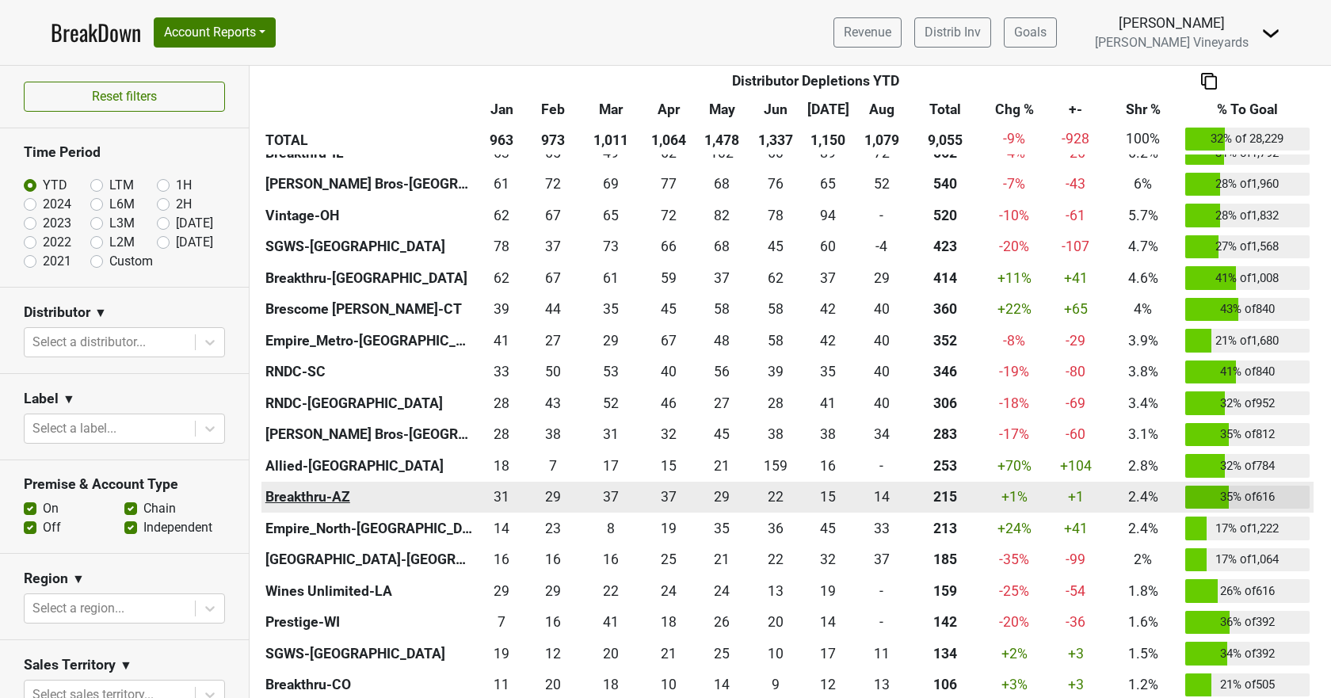
click at [277, 494] on th "Breakthru-AZ" at bounding box center [368, 498] width 215 height 32
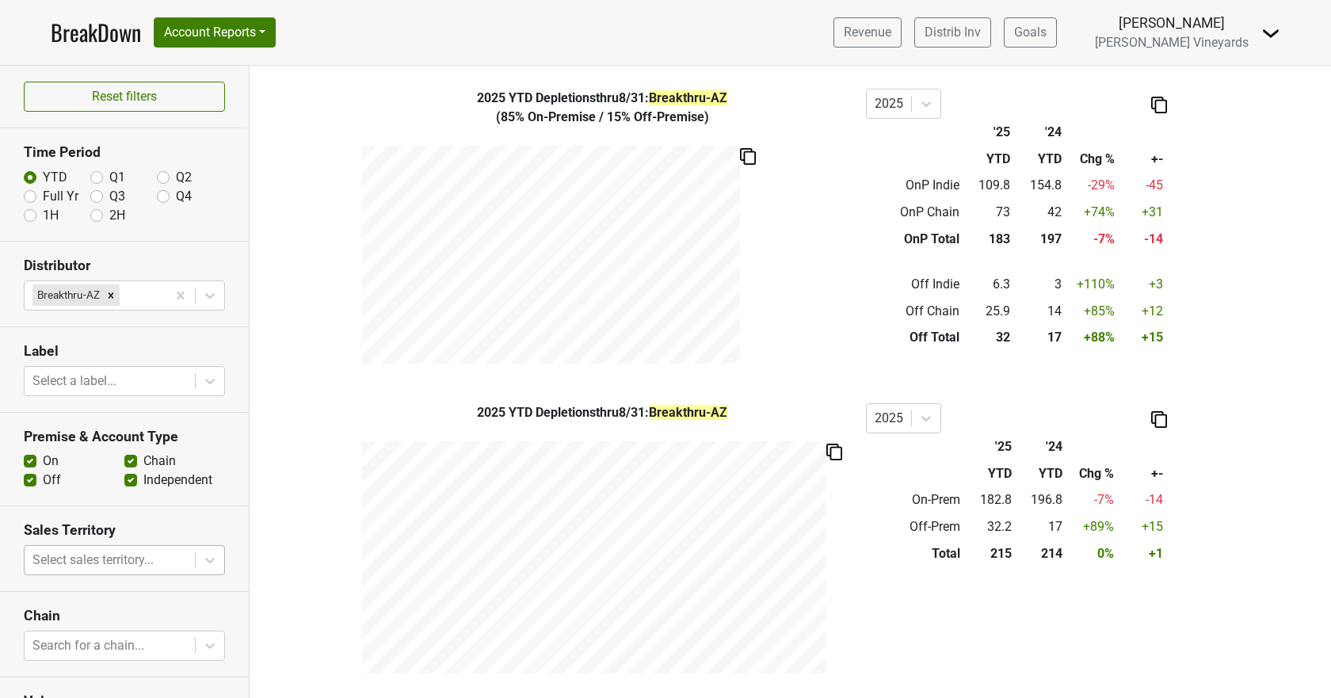
scroll to position [135, 0]
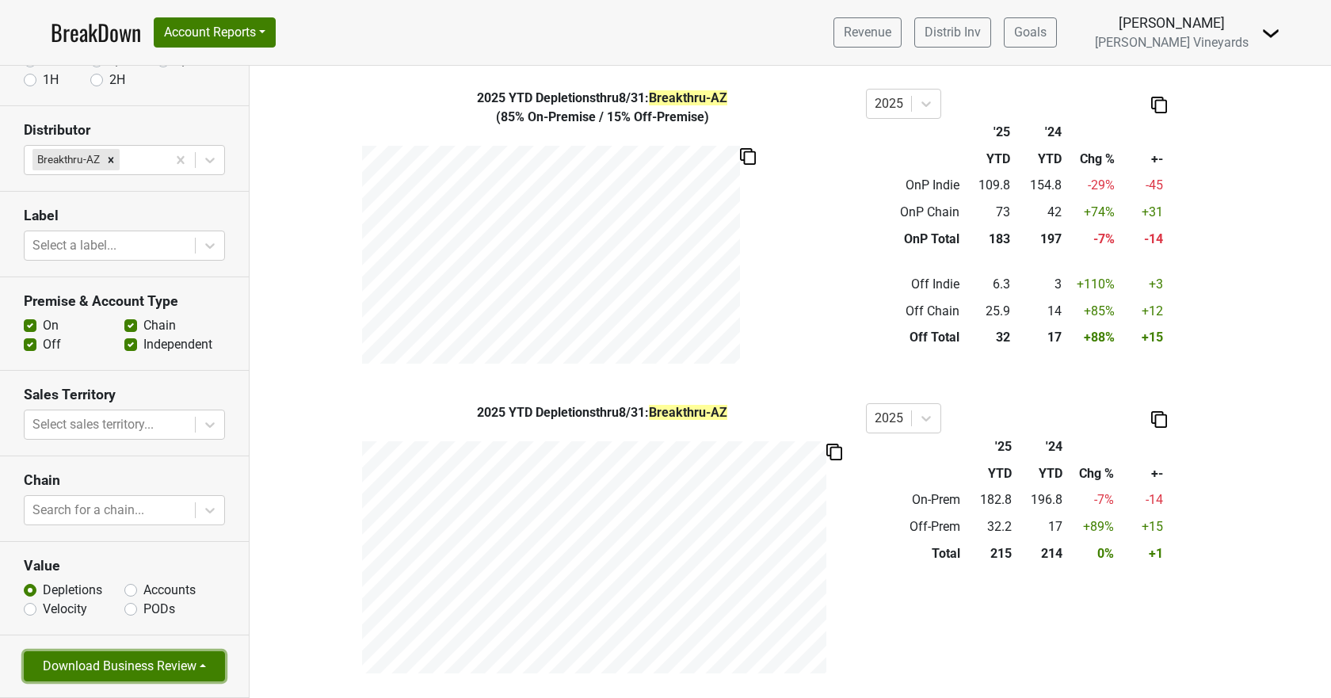
click at [122, 658] on button "Download Business Review" at bounding box center [124, 666] width 201 height 30
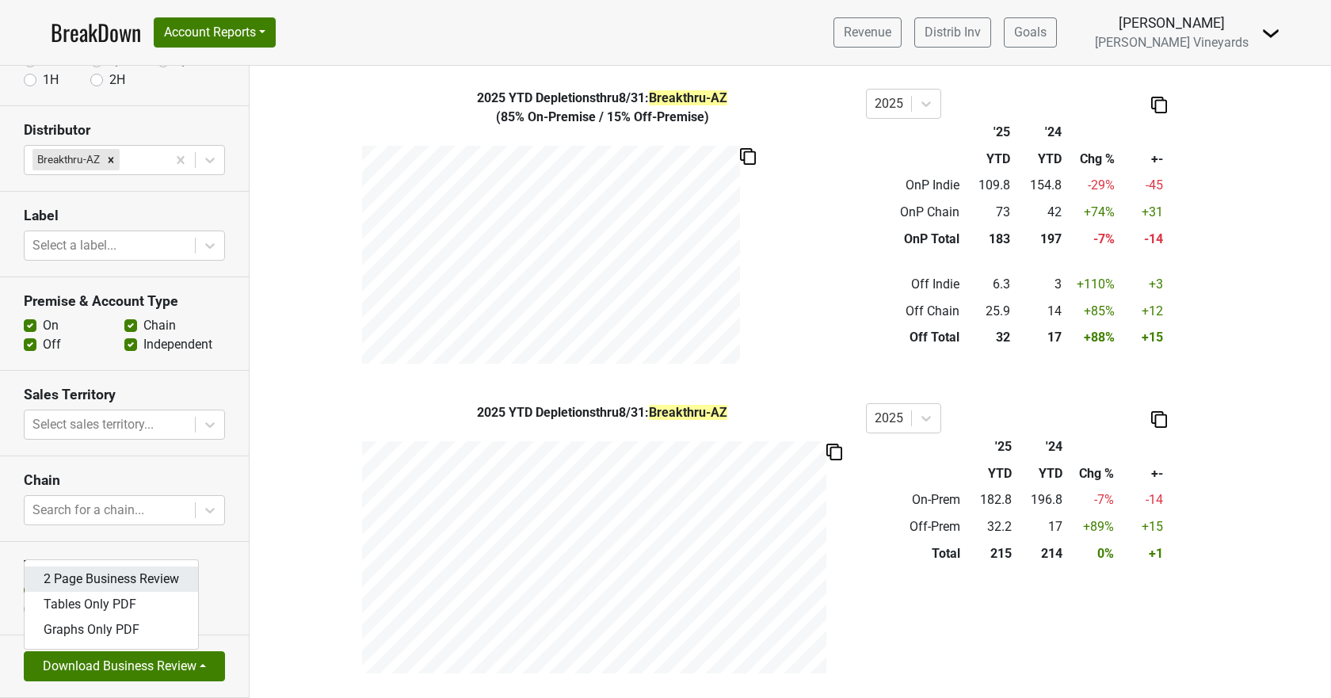
click at [149, 572] on link "2 Page Business Review" at bounding box center [112, 579] width 174 height 25
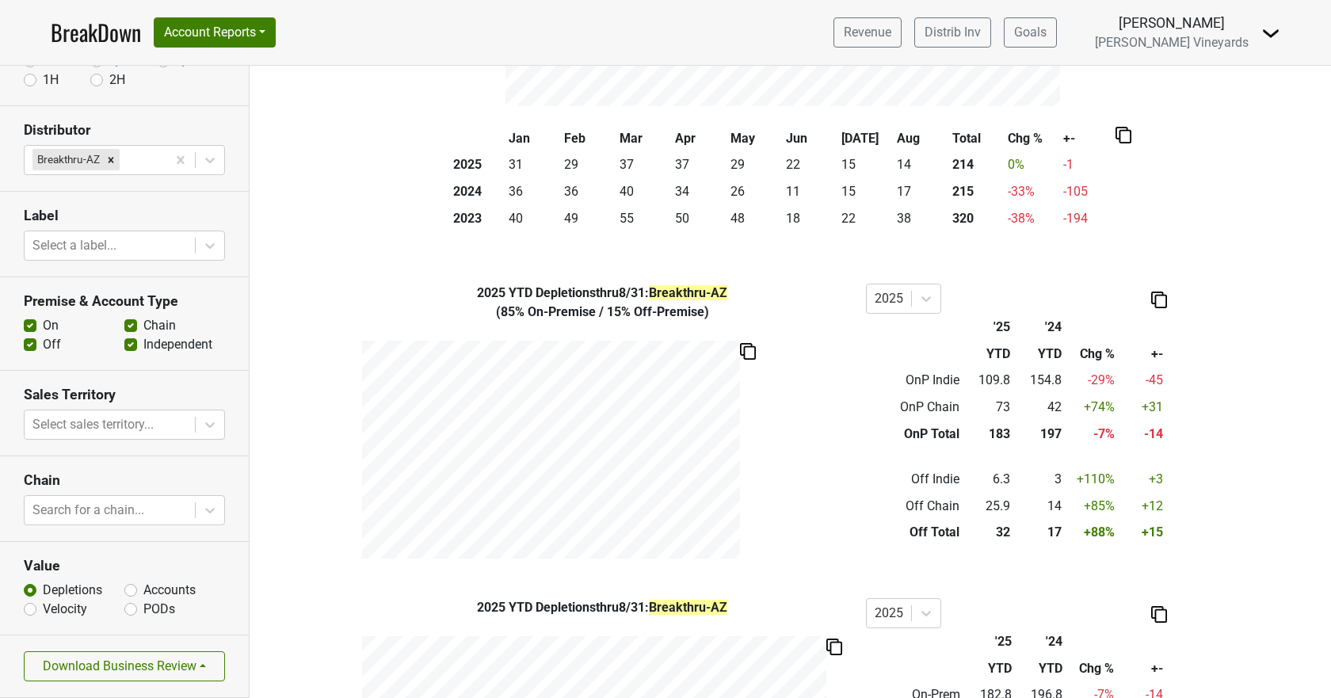
scroll to position [0, 0]
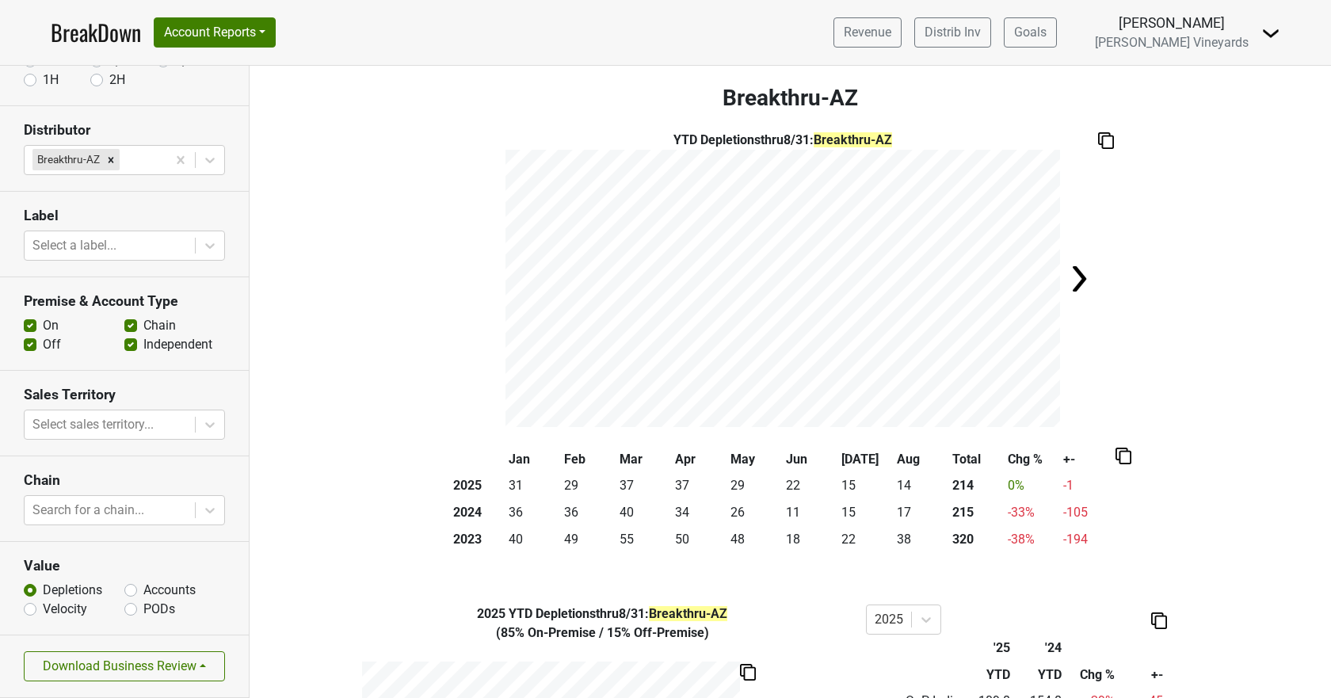
click at [113, 27] on link "BreakDown" at bounding box center [96, 32] width 90 height 33
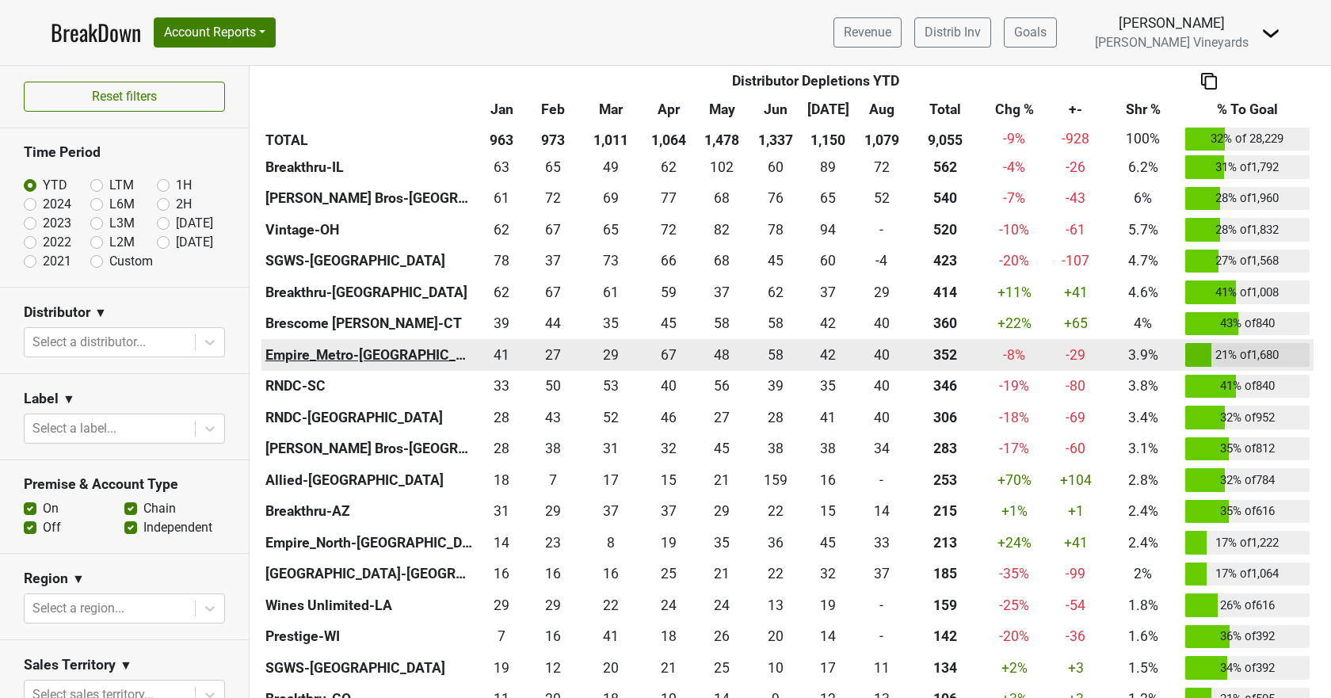
scroll to position [555, 0]
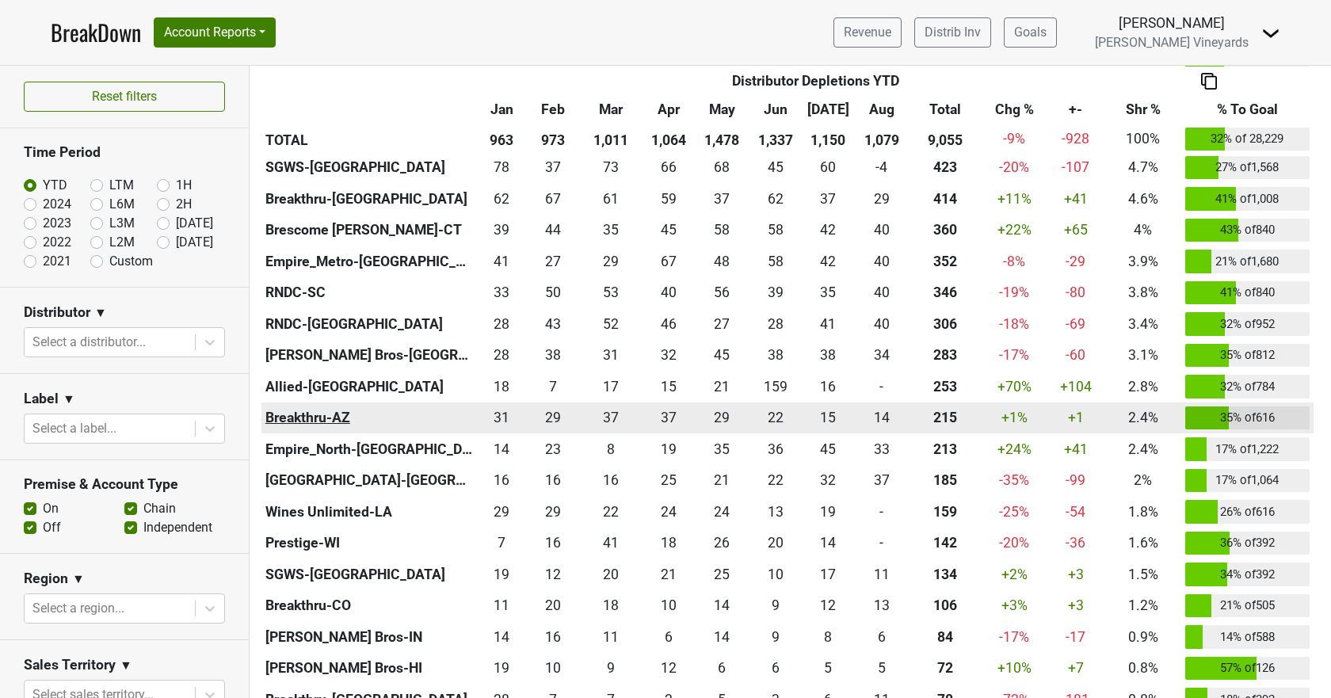
click at [298, 415] on th "Breakthru-AZ" at bounding box center [368, 419] width 215 height 32
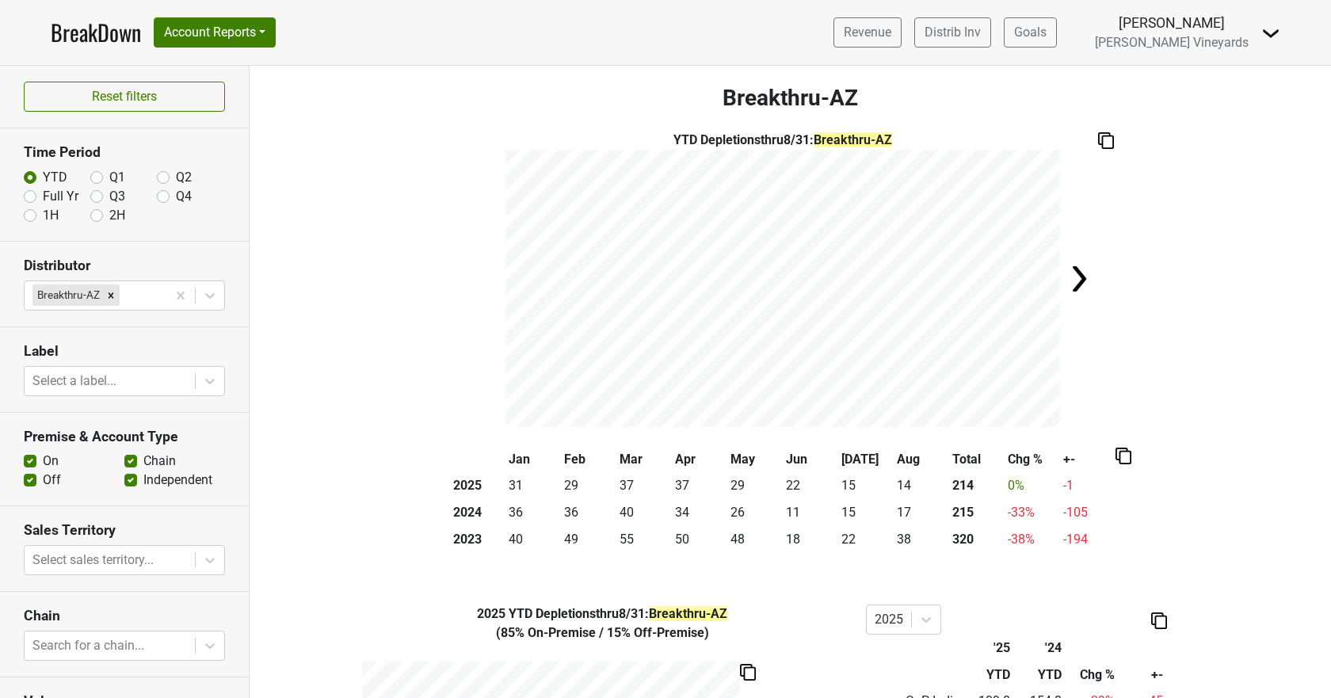
click at [67, 30] on link "BreakDown" at bounding box center [96, 32] width 90 height 33
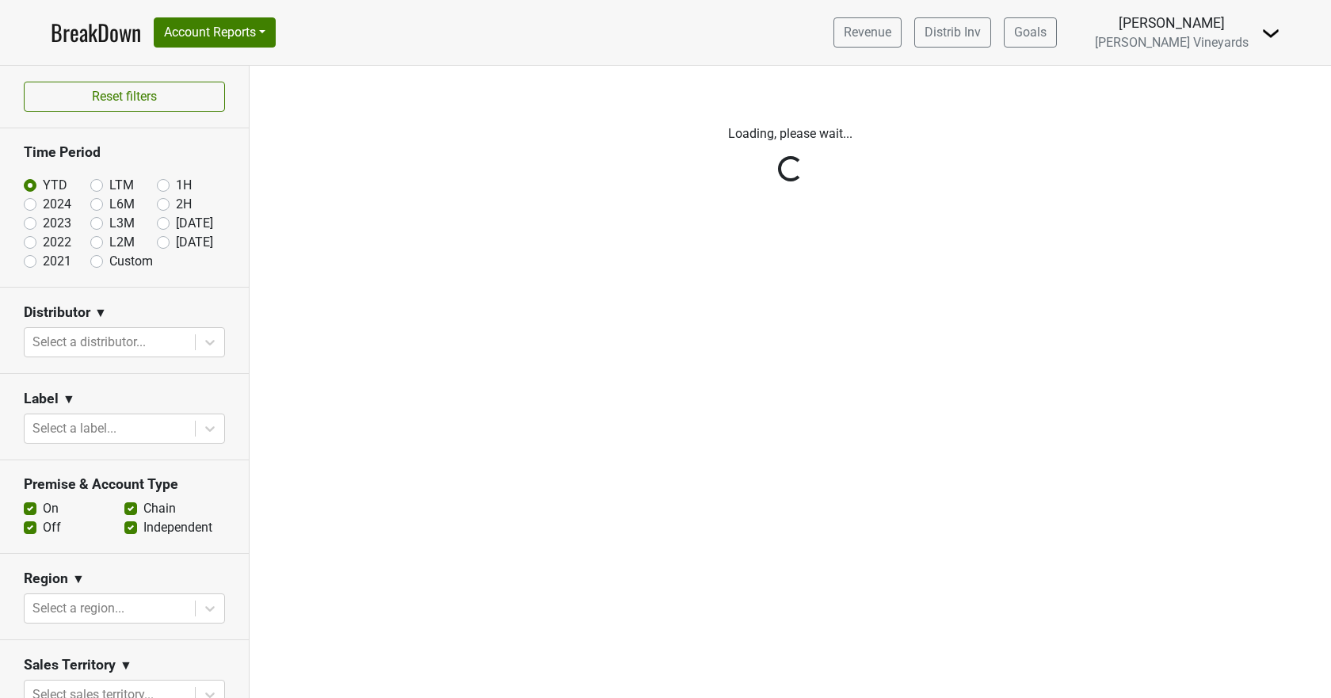
click at [88, 29] on link "BreakDown" at bounding box center [96, 32] width 90 height 33
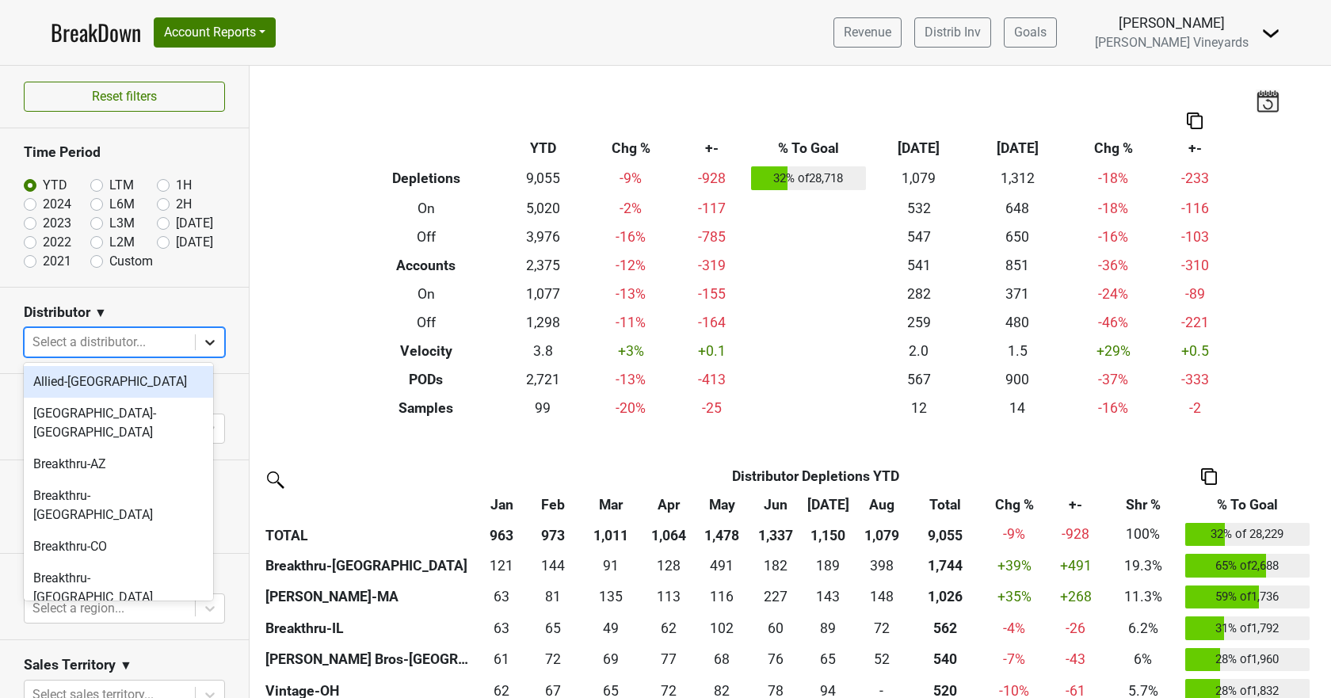
click at [206, 338] on div at bounding box center [210, 342] width 29 height 29
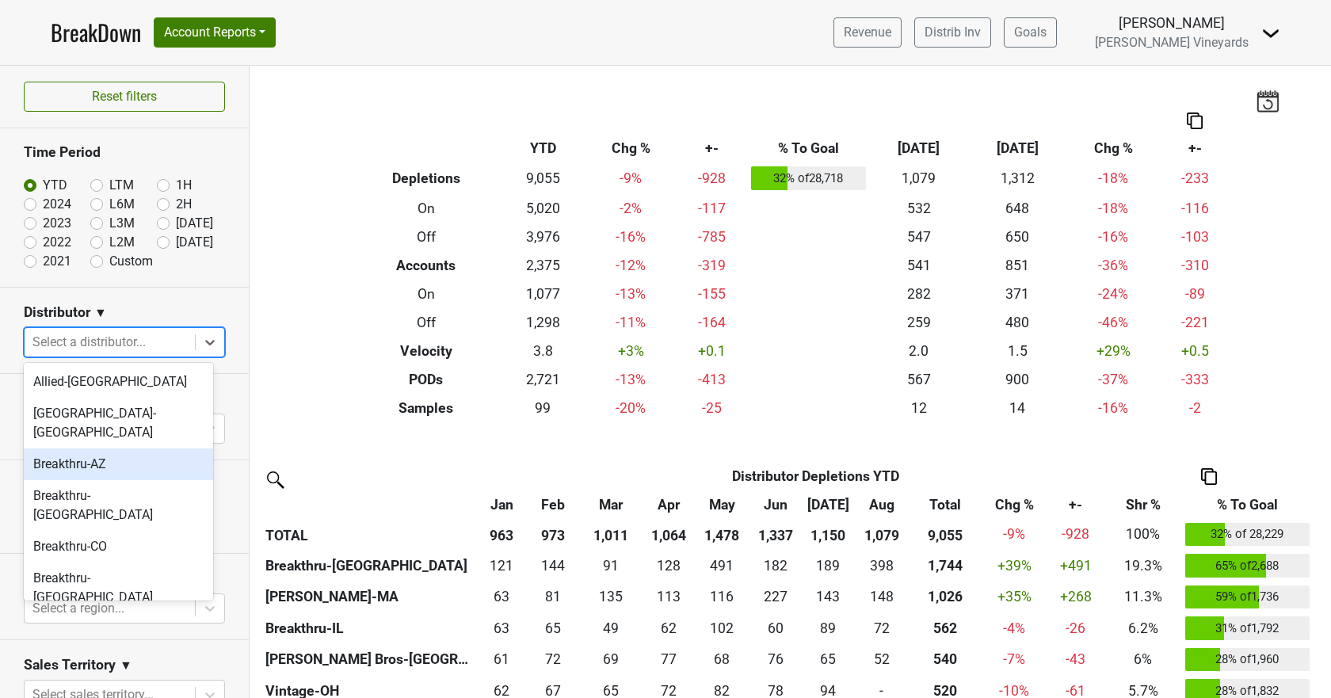
click at [121, 448] on div "Breakthru-AZ" at bounding box center [118, 464] width 189 height 32
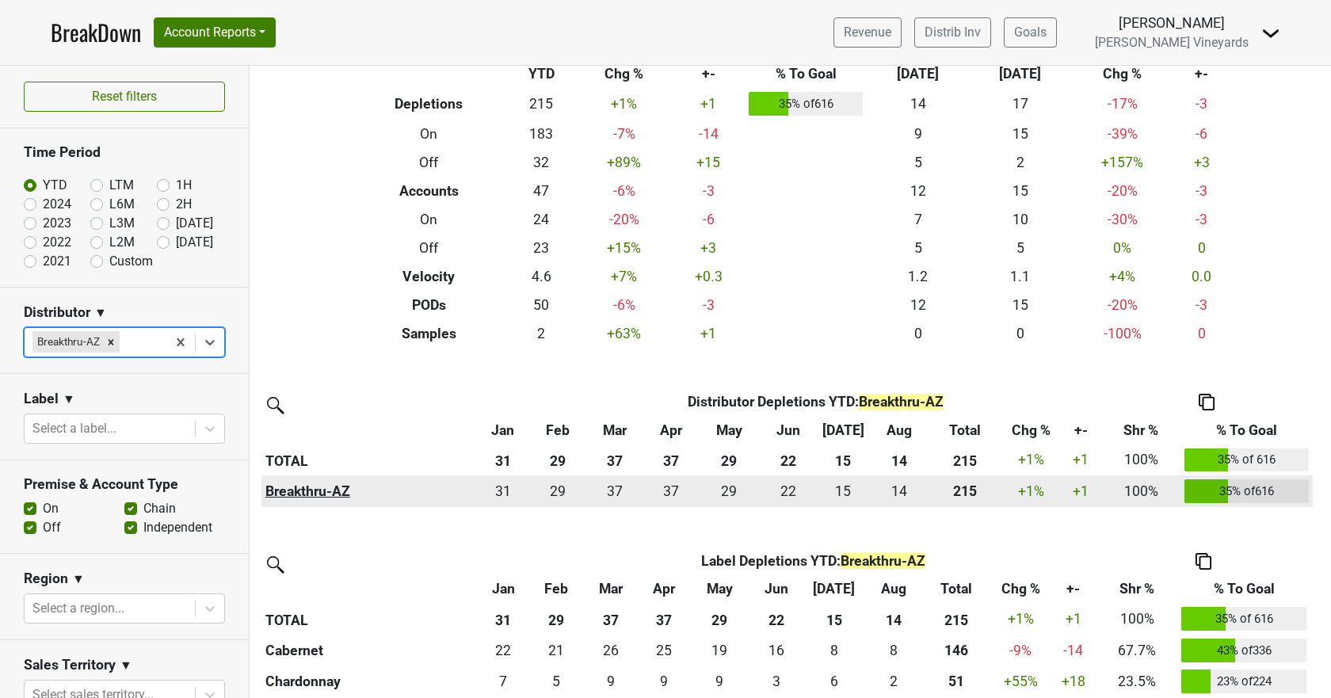
scroll to position [174, 0]
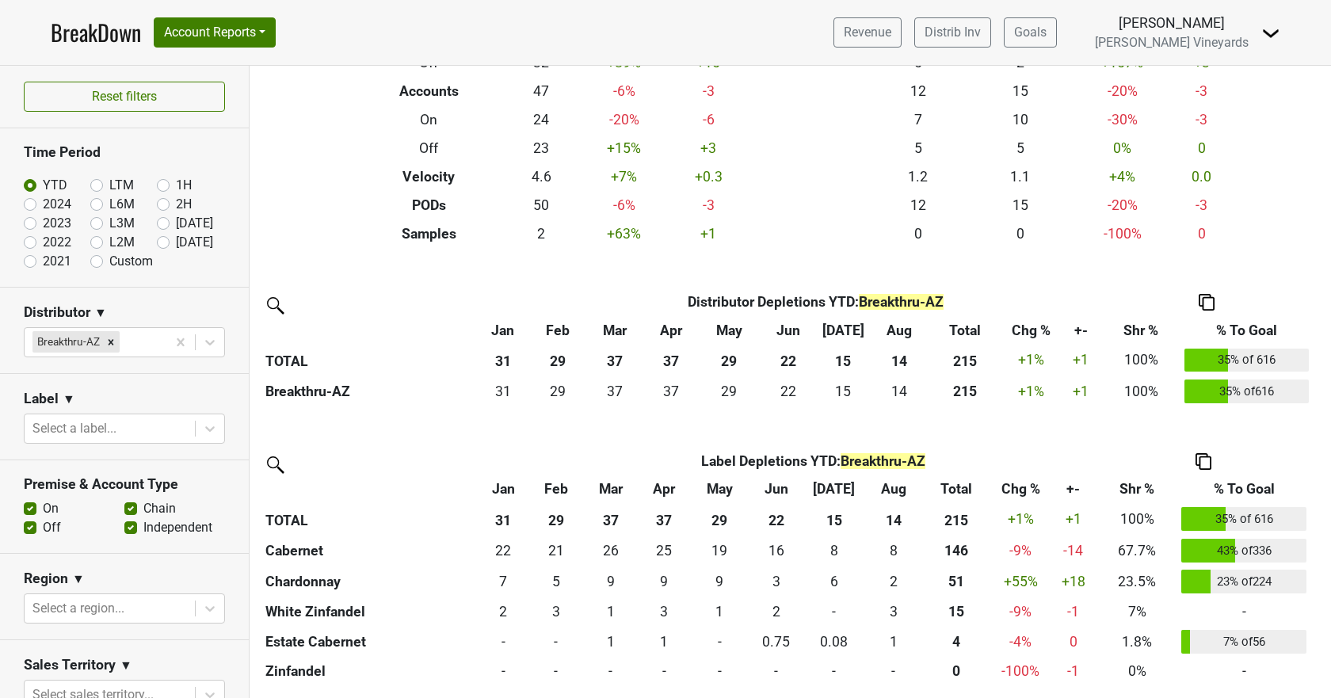
click at [1204, 462] on img at bounding box center [1204, 461] width 16 height 17
click at [1192, 387] on div "Copy as Image" at bounding box center [1202, 387] width 81 height 23
